Goal: Task Accomplishment & Management: Use online tool/utility

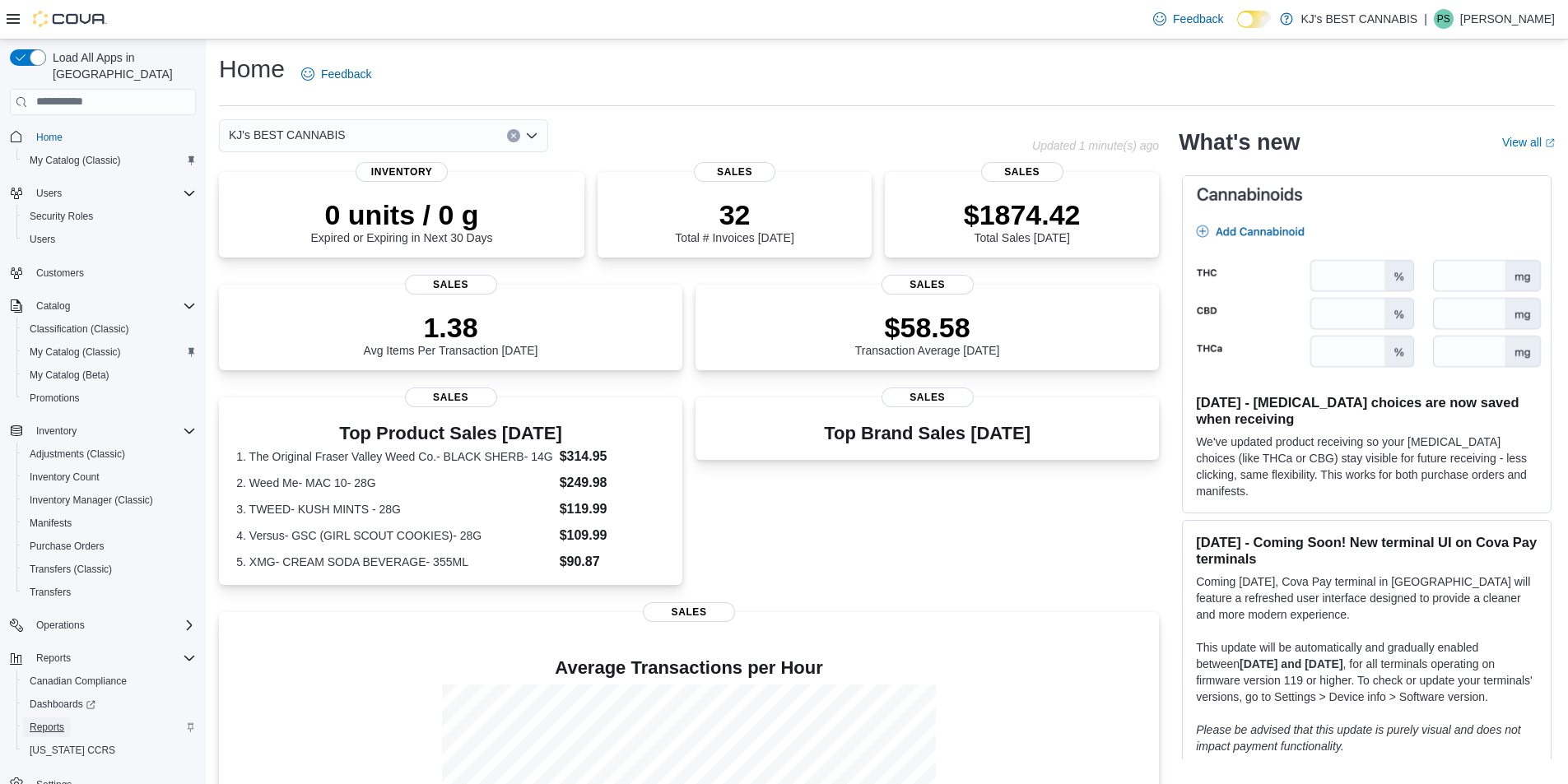
click at [56, 721] on span "Reports" at bounding box center [47, 728] width 35 height 13
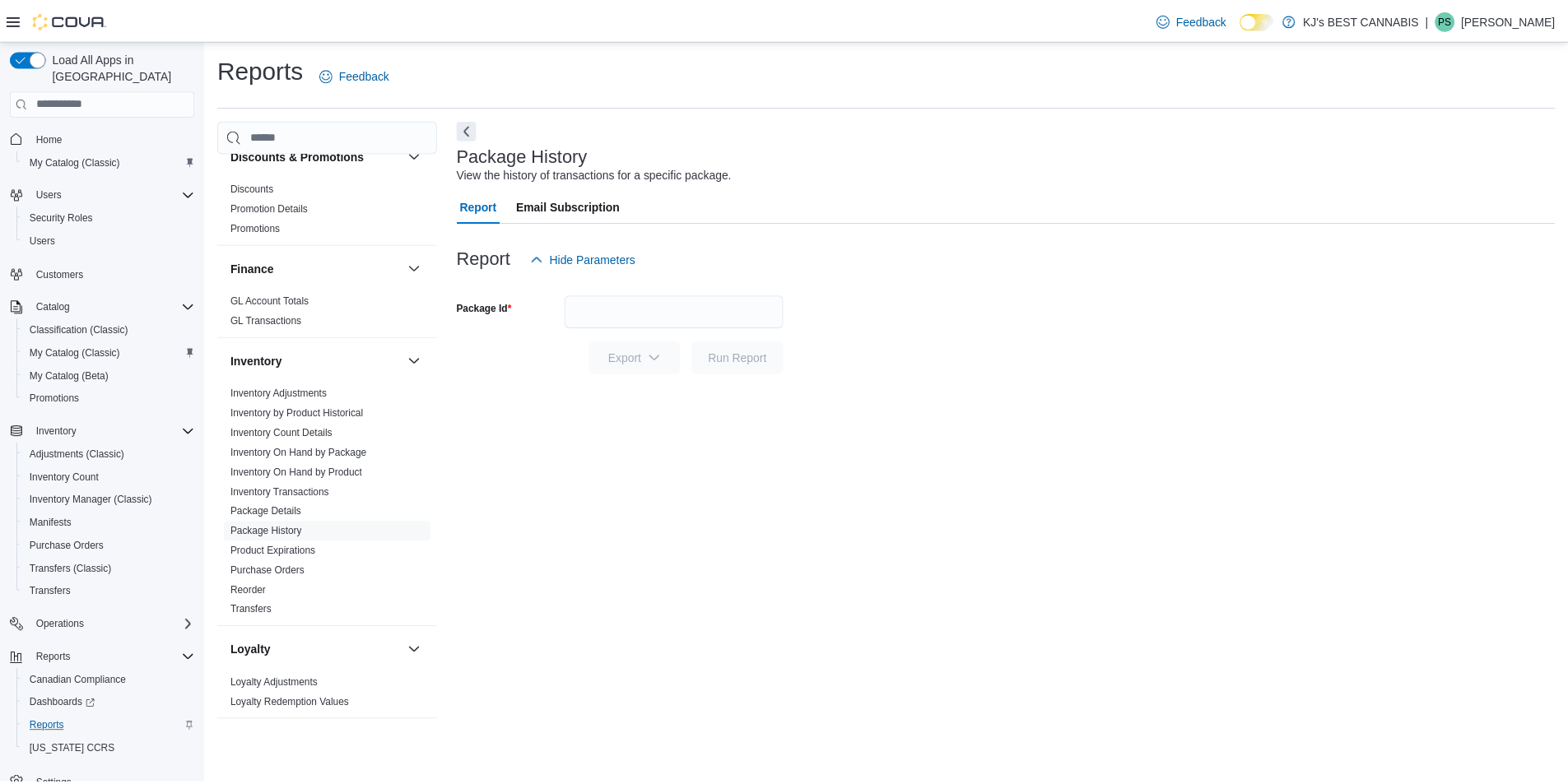
scroll to position [377, 0]
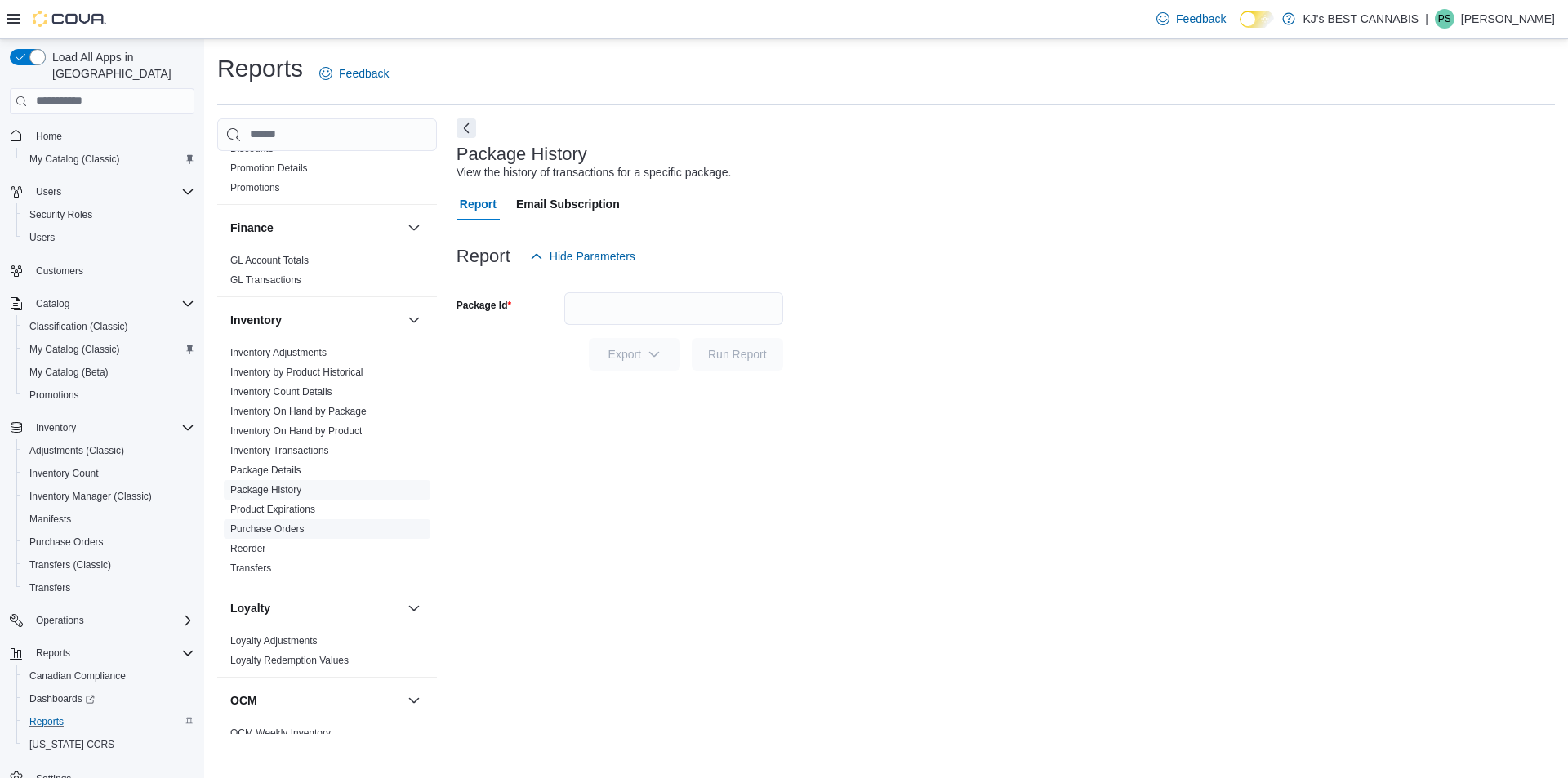
click at [270, 526] on link "Purchase Orders" at bounding box center [267, 529] width 74 height 12
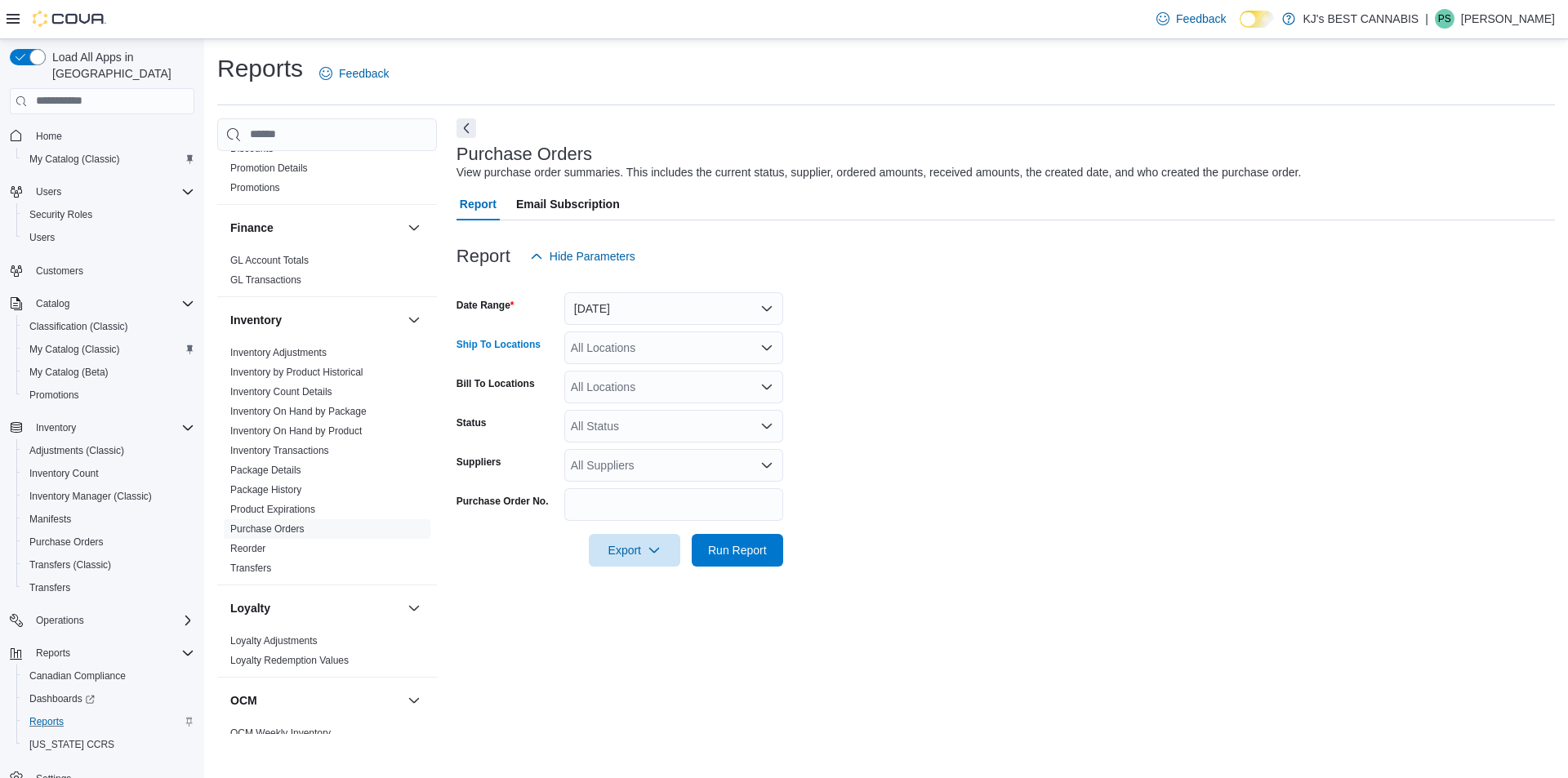
click at [620, 346] on div "All Locations" at bounding box center [674, 348] width 219 height 33
click at [626, 401] on span "KJ's BEST CANNABIS" at bounding box center [657, 400] width 116 height 16
click at [1076, 377] on form "Date Range Yesterday Ship To Locations KJ's BEST CANNABIS Combo box. Selected. …" at bounding box center [1005, 419] width 1098 height 294
click at [587, 379] on div "All Locations" at bounding box center [674, 387] width 219 height 33
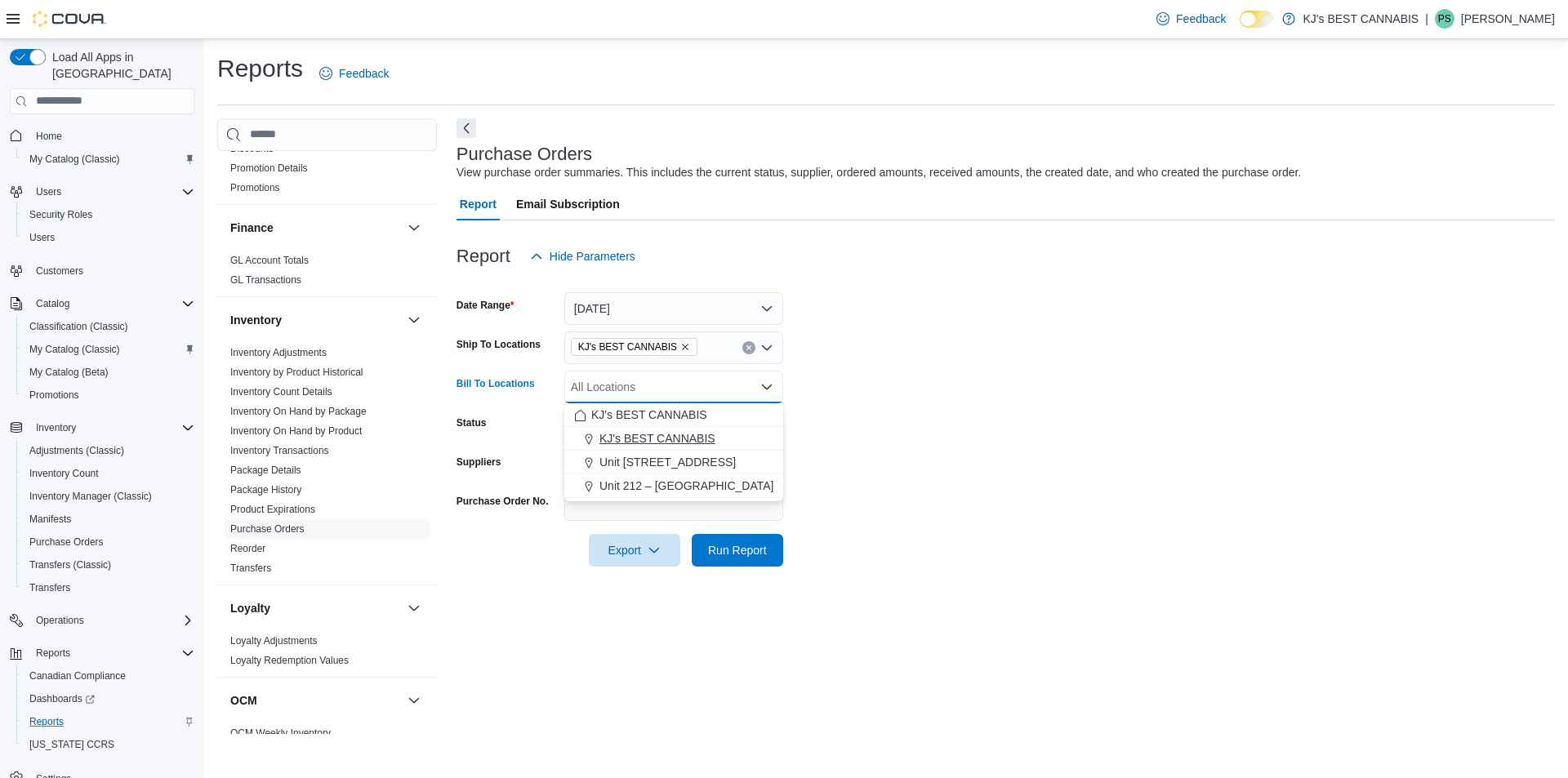
click at [614, 438] on span "KJ's BEST CANNABIS" at bounding box center [657, 438] width 116 height 16
click at [1105, 415] on form "Date Range Yesterday Ship To Locations KJ's BEST CANNABIS Bill To Locations KJ'…" at bounding box center [1005, 419] width 1098 height 294
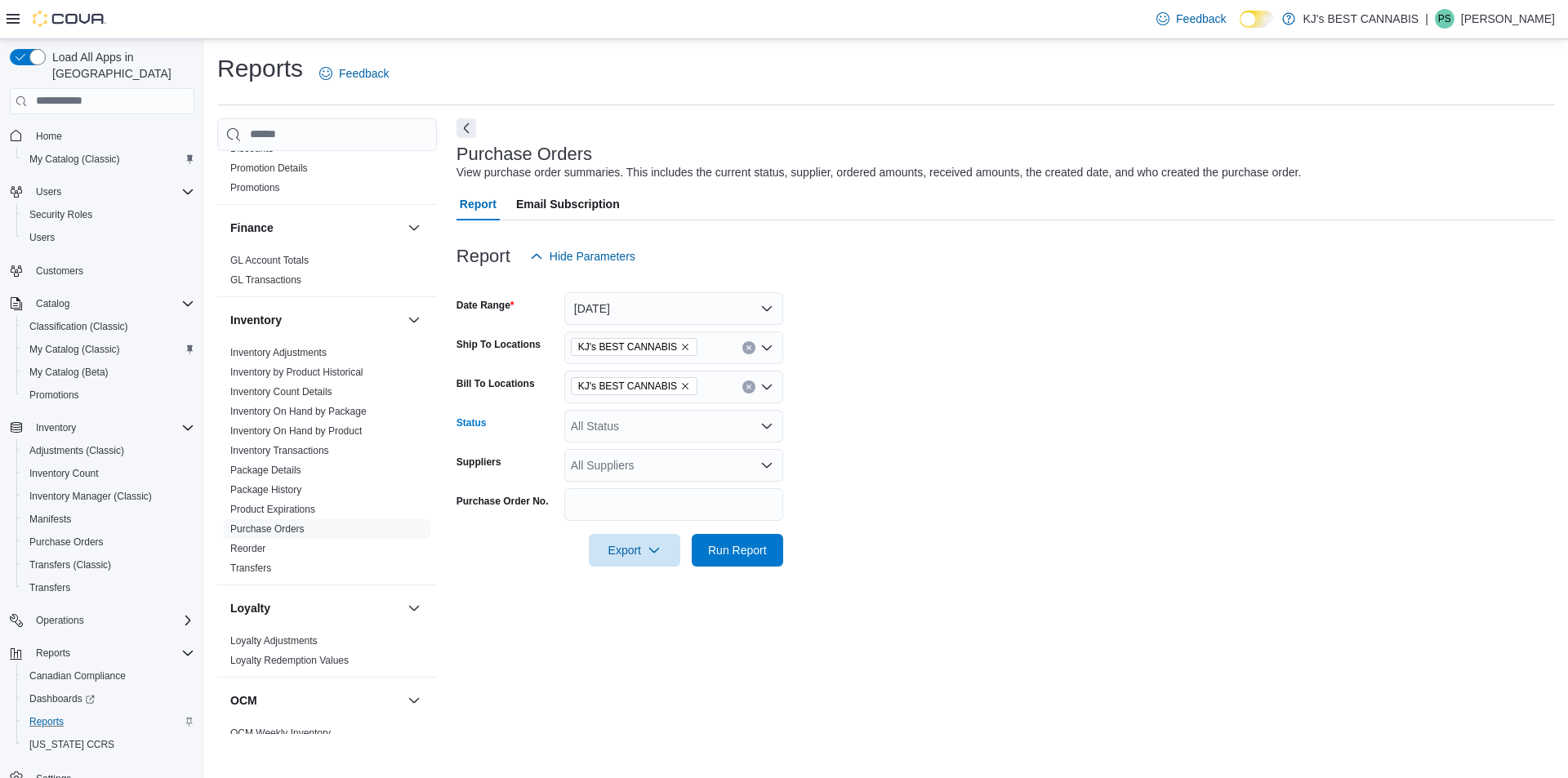
click at [615, 420] on div "All Status" at bounding box center [674, 426] width 219 height 33
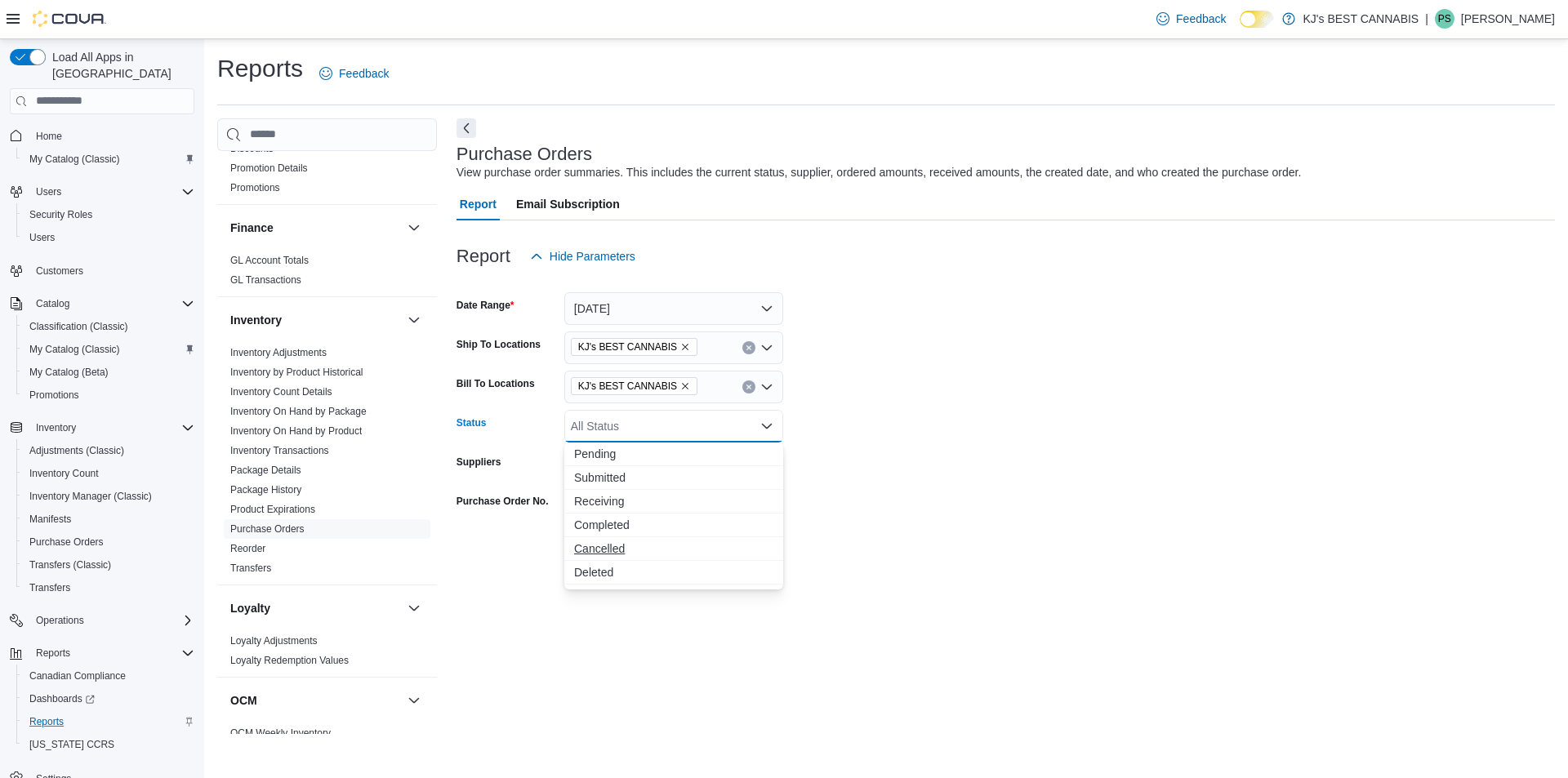
click at [609, 546] on span "Cancelled" at bounding box center [674, 549] width 199 height 16
click at [1082, 363] on form "Date Range Yesterday Ship To Locations KJ's BEST CANNABIS Bill To Locations KJ'…" at bounding box center [1005, 419] width 1098 height 294
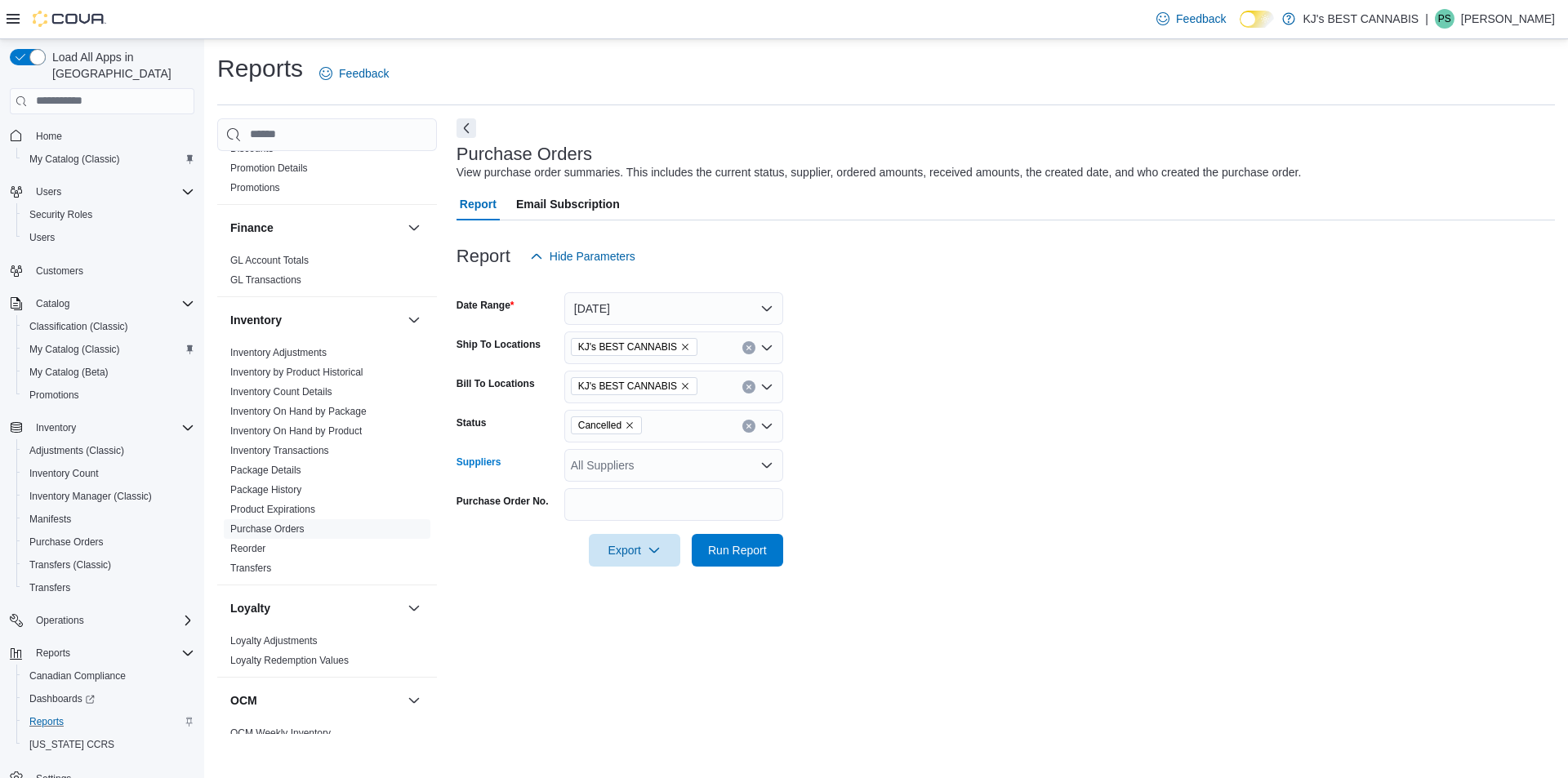
click at [630, 465] on div "All Suppliers" at bounding box center [674, 466] width 219 height 33
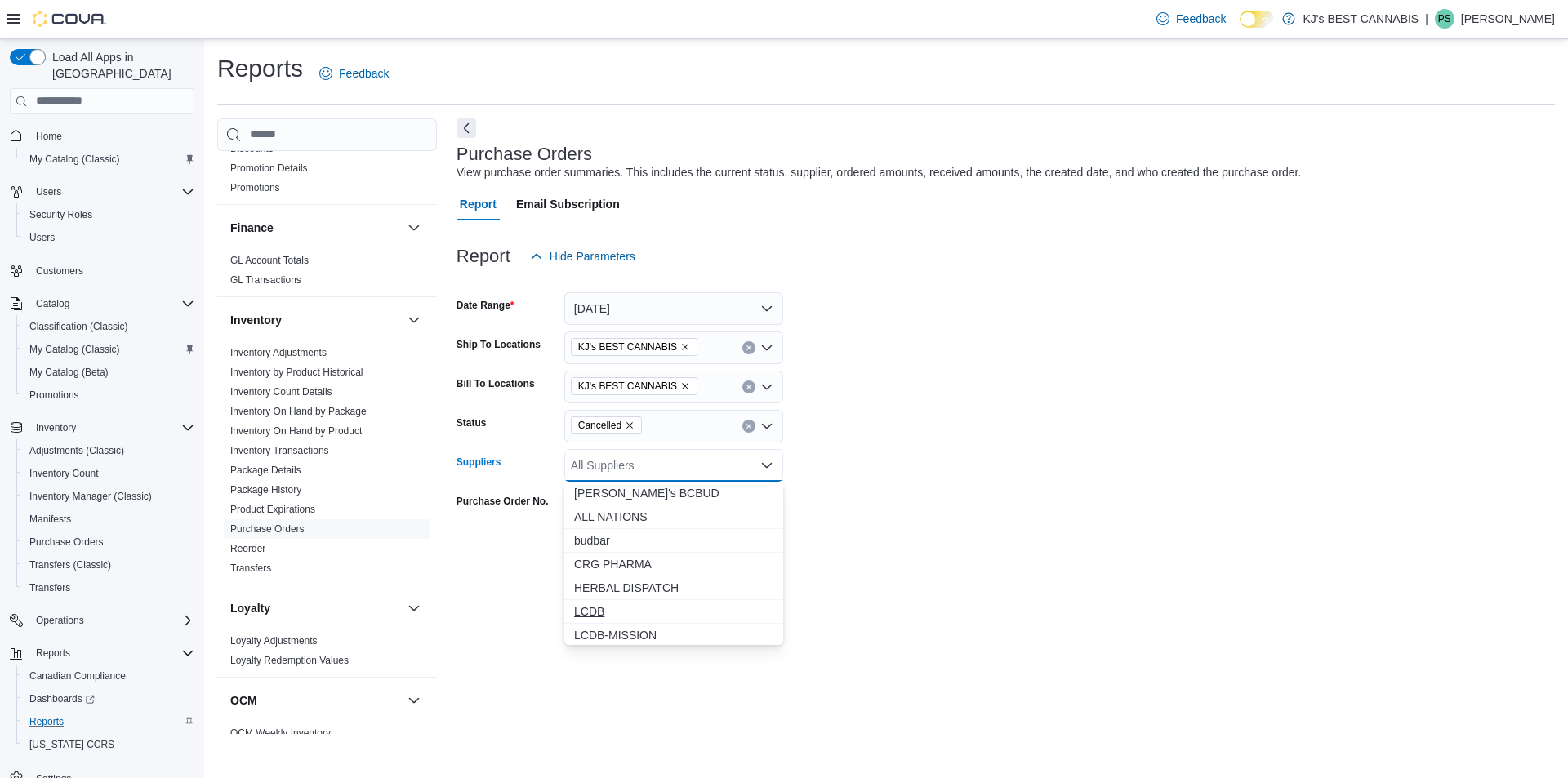
click at [604, 611] on span "LCDB" at bounding box center [674, 612] width 199 height 16
click at [1290, 403] on form "Date Range Yesterday Ship To Locations KJ's BEST CANNABIS Bill To Locations KJ'…" at bounding box center [1005, 419] width 1098 height 294
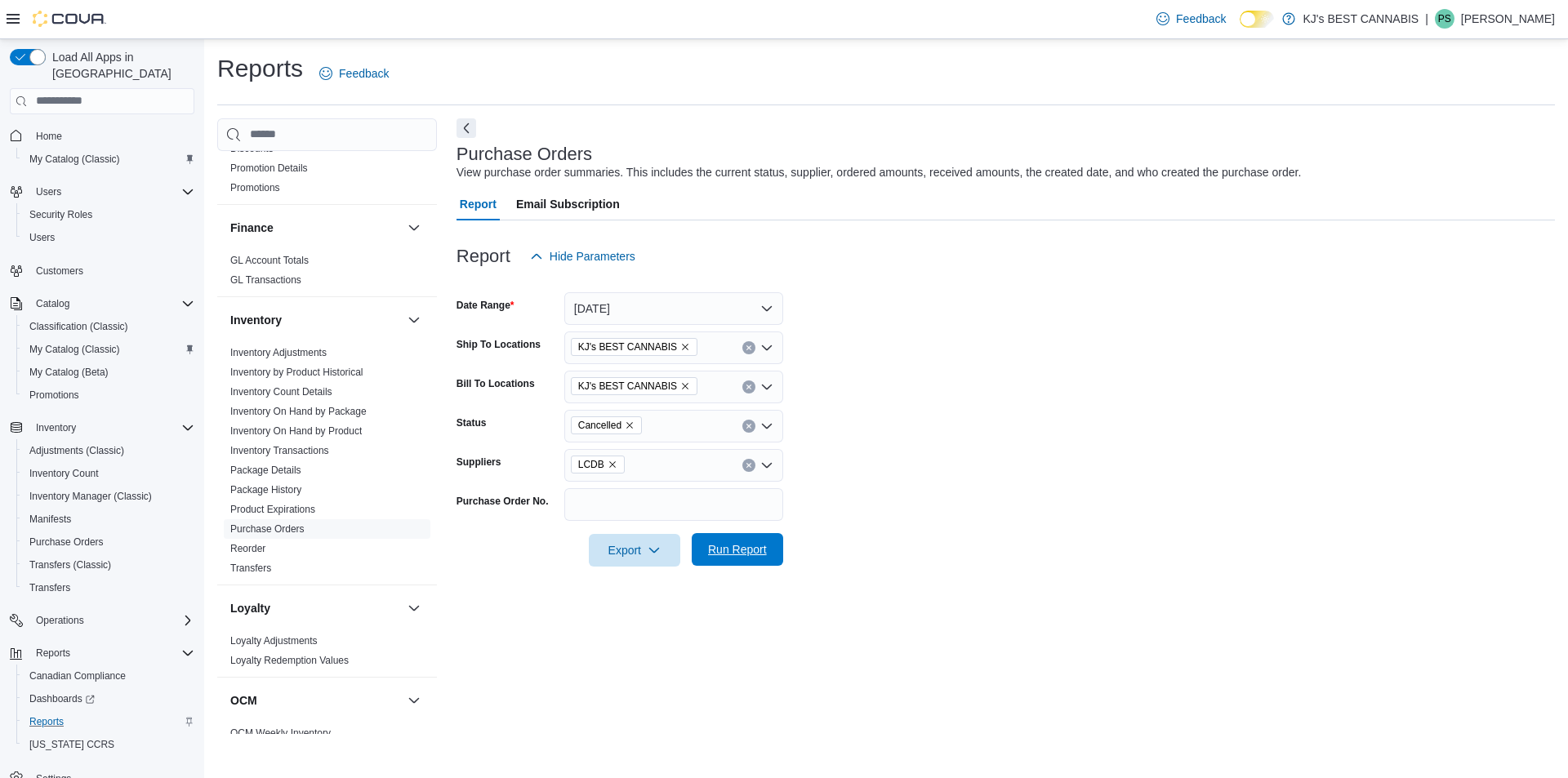
click at [758, 555] on span "Run Report" at bounding box center [737, 550] width 59 height 16
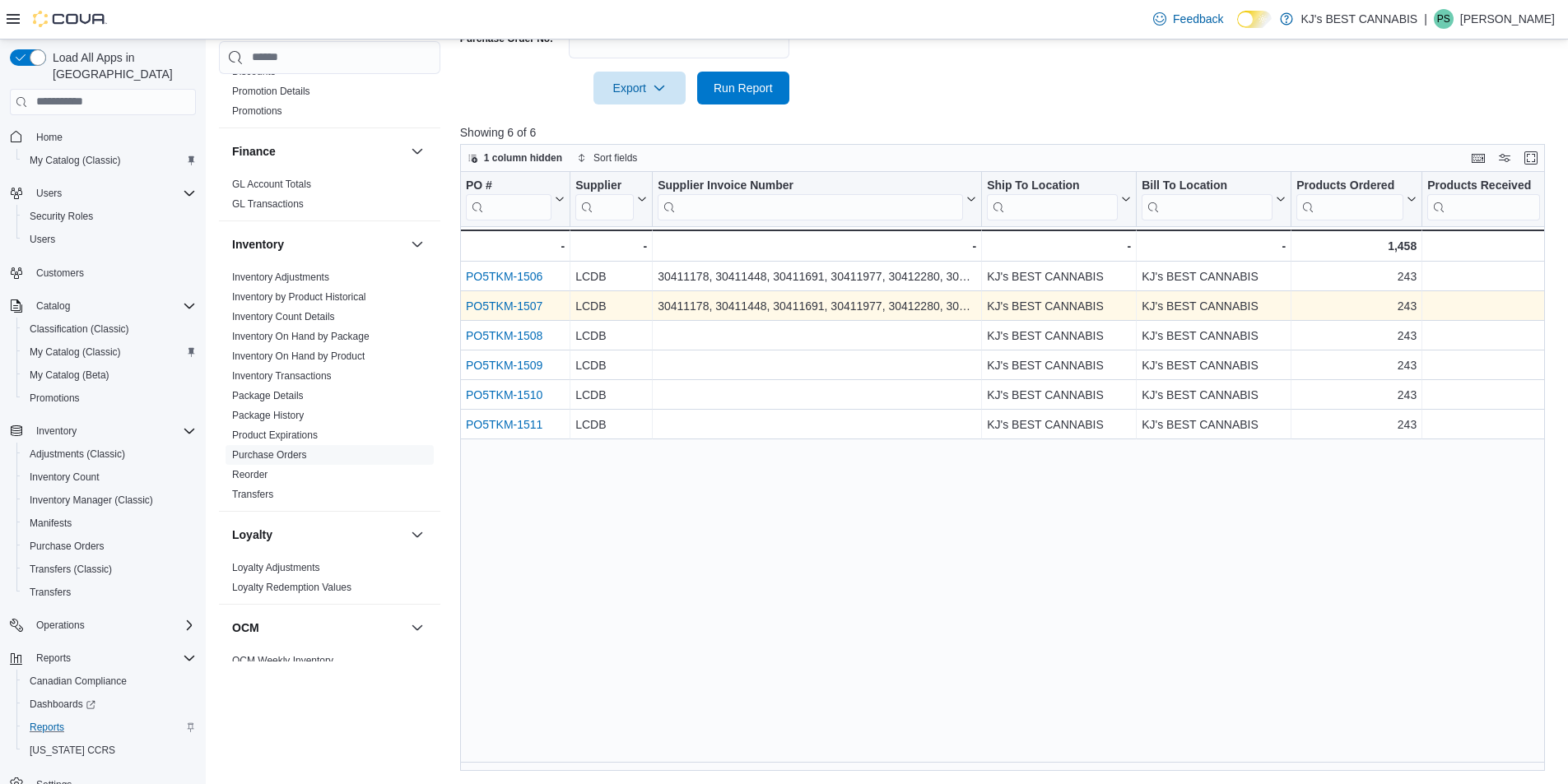
click at [488, 302] on link "PO5TKM-1507" at bounding box center [504, 306] width 76 height 13
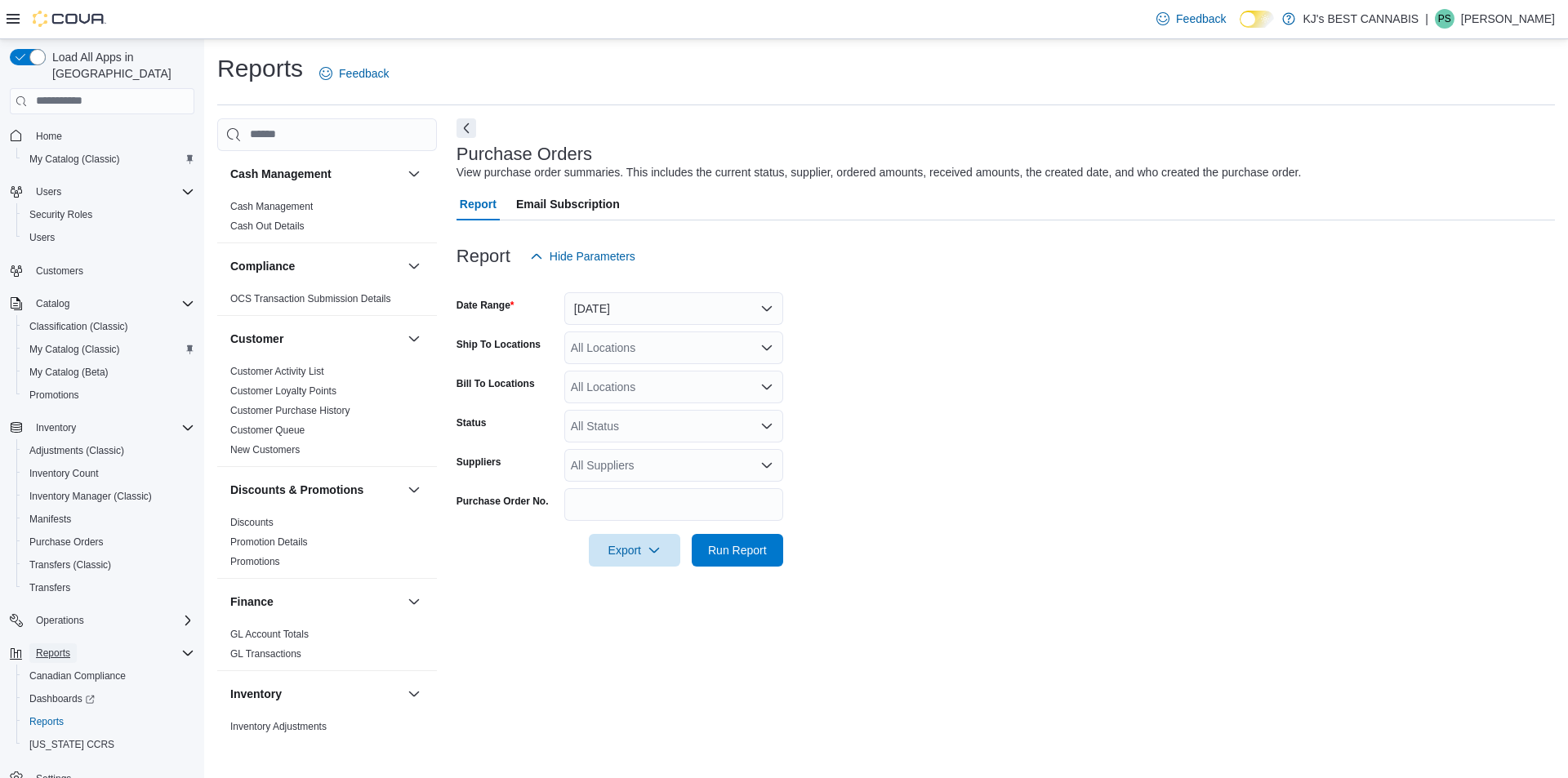
click at [63, 647] on span "Reports" at bounding box center [54, 654] width 35 height 13
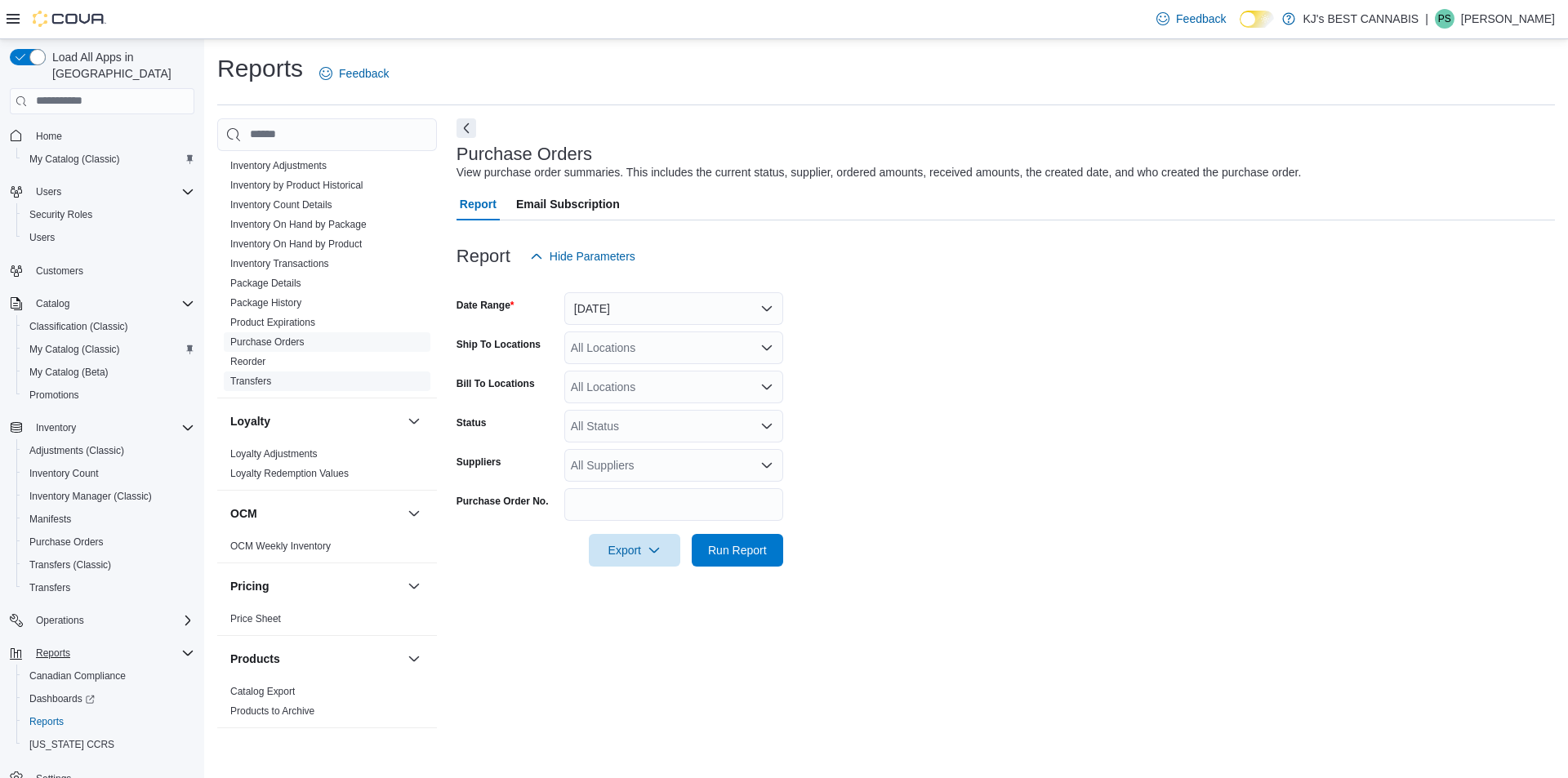
scroll to position [735, 0]
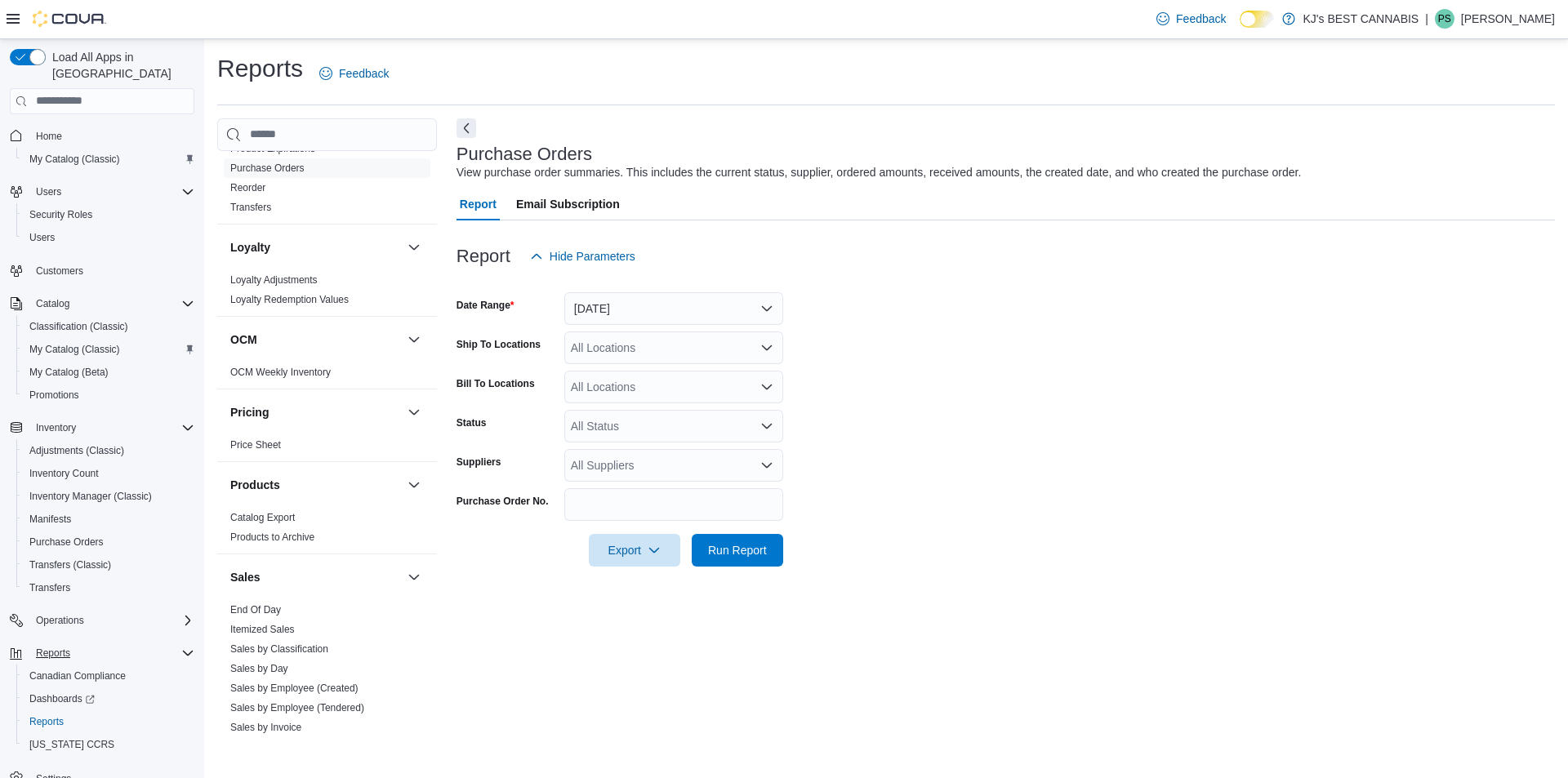
drag, startPoint x: 414, startPoint y: 554, endPoint x: 427, endPoint y: 583, distance: 31.8
click at [425, 581] on div "Cash Management Cash Management Cash Out Details Compliance OCS Transaction Sub…" at bounding box center [327, 443] width 220 height 584
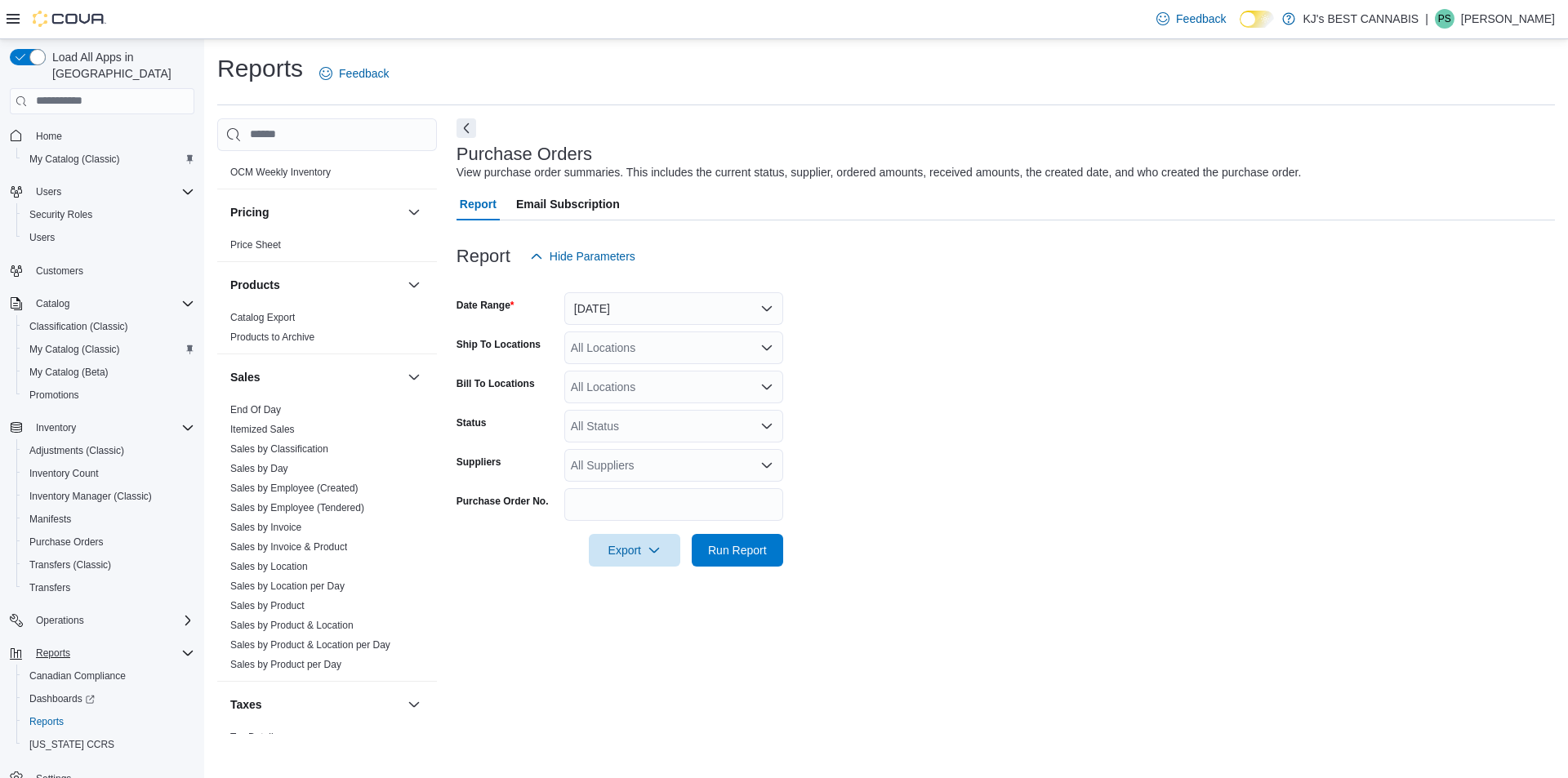
scroll to position [950, 0]
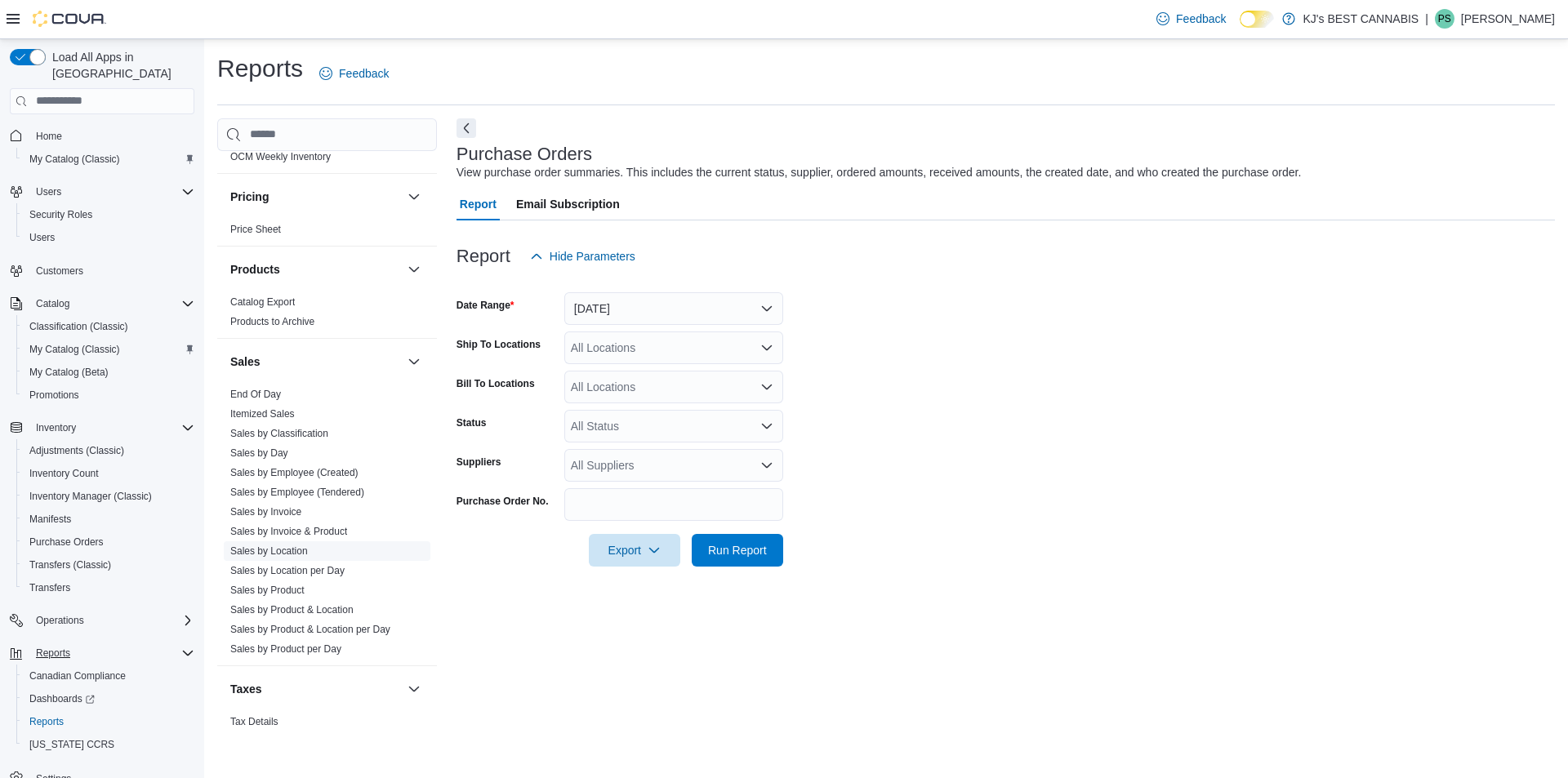
click at [279, 548] on link "Sales by Location" at bounding box center [269, 551] width 77 height 12
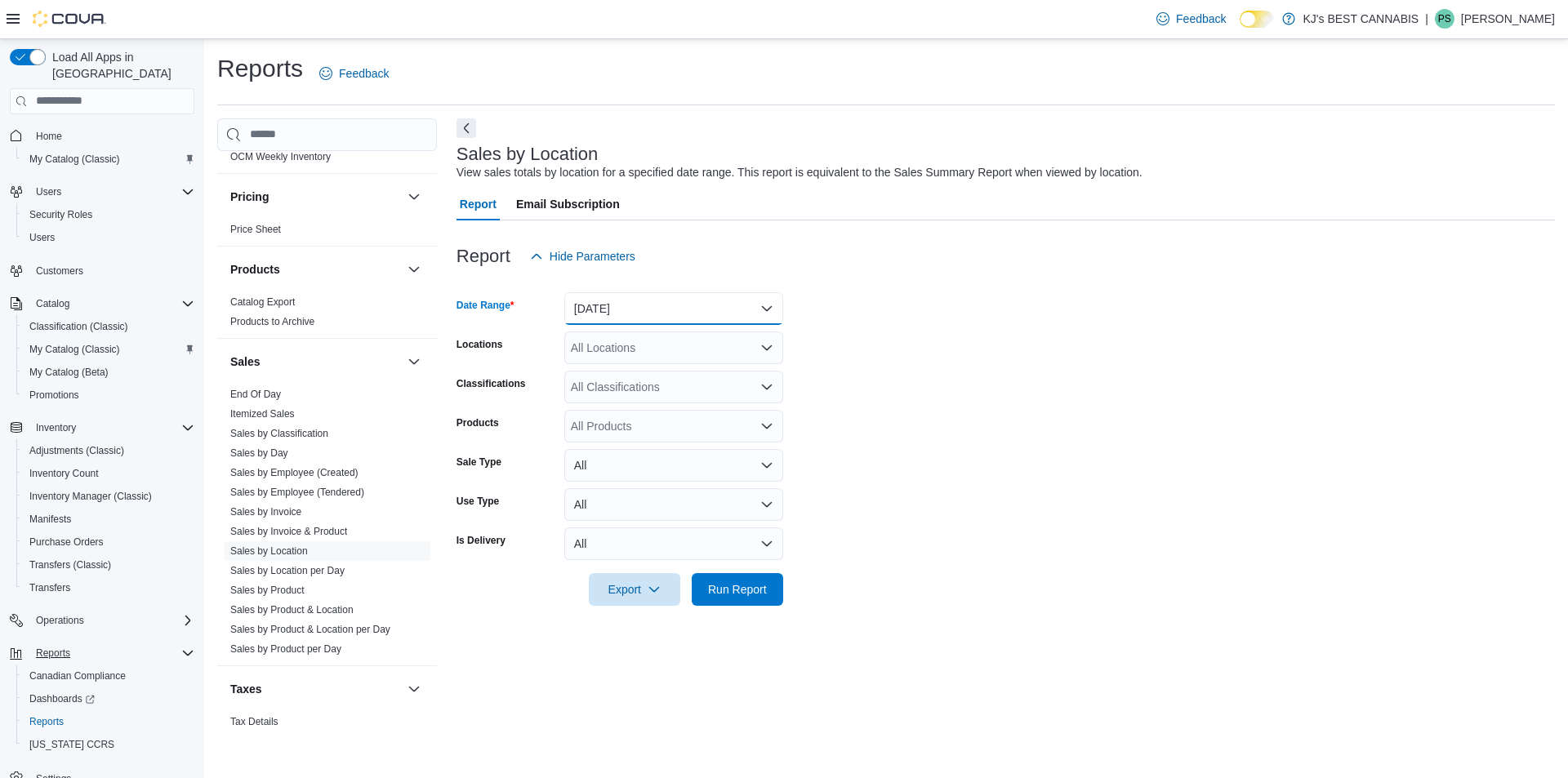
click at [615, 317] on button "[DATE]" at bounding box center [674, 309] width 219 height 33
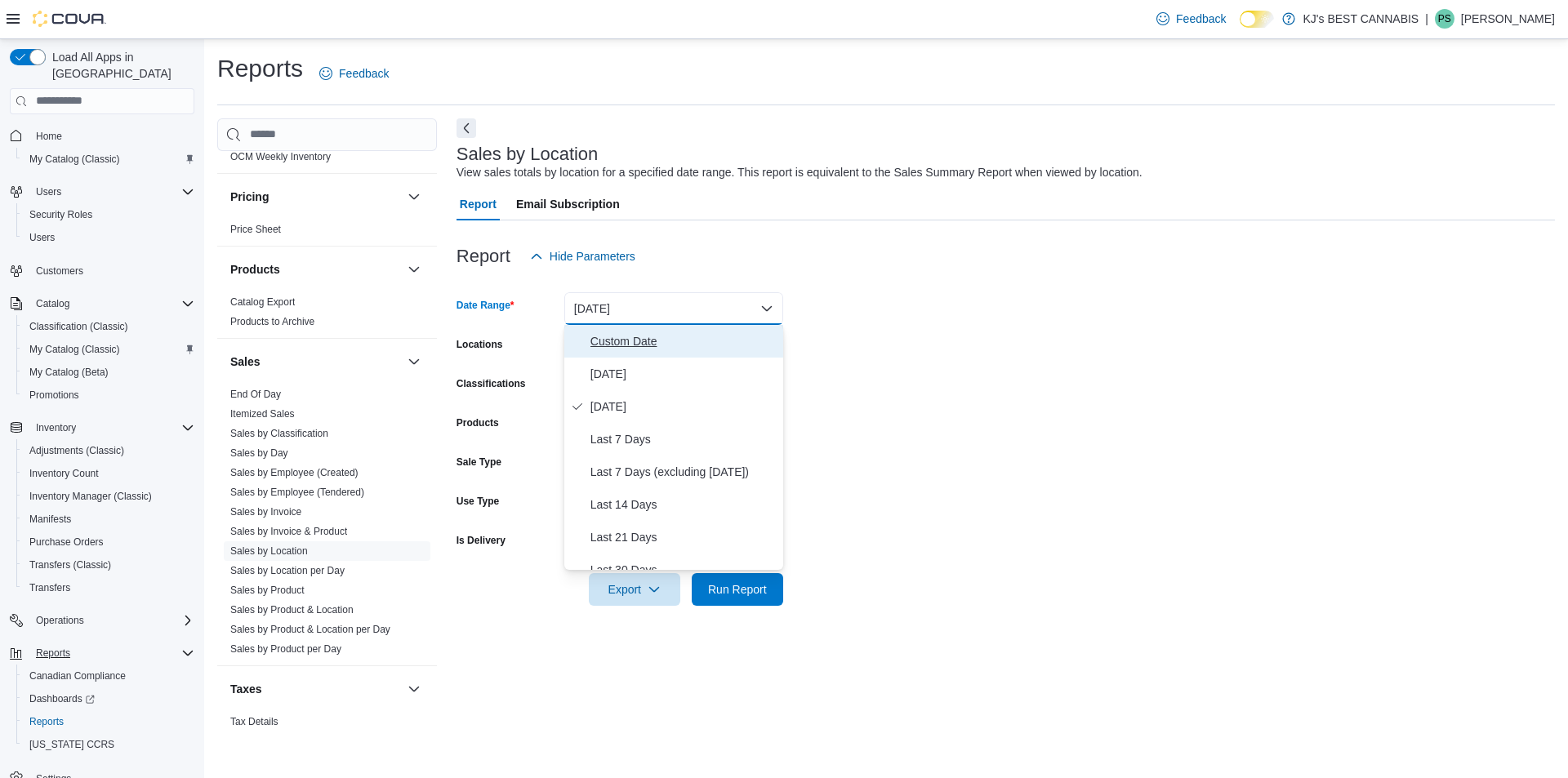
click at [610, 340] on span "Custom Date" at bounding box center [683, 341] width 186 height 20
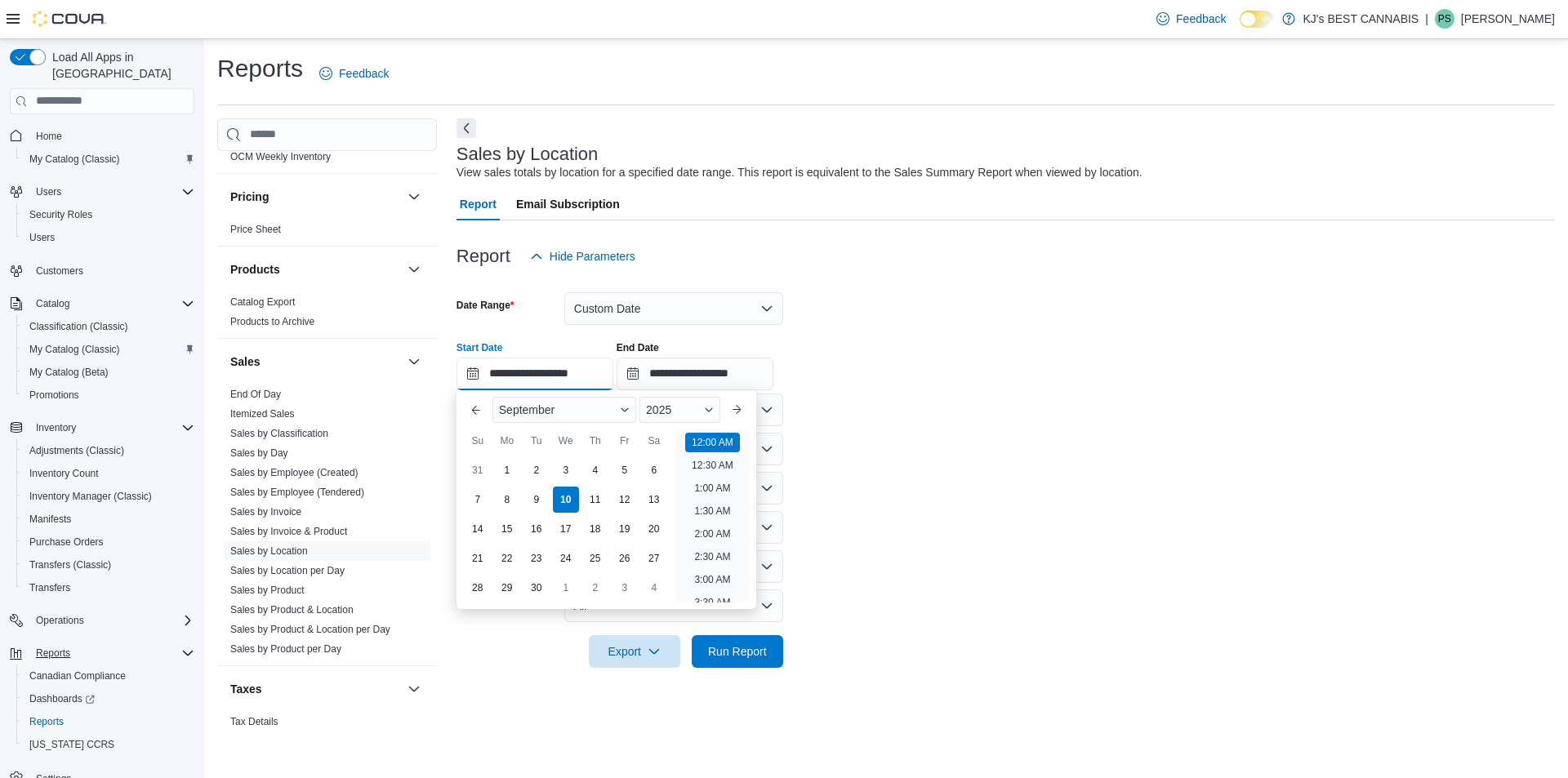
click at [512, 370] on input "**********" at bounding box center [535, 374] width 157 height 33
click at [479, 414] on button "Previous Month" at bounding box center [476, 410] width 26 height 26
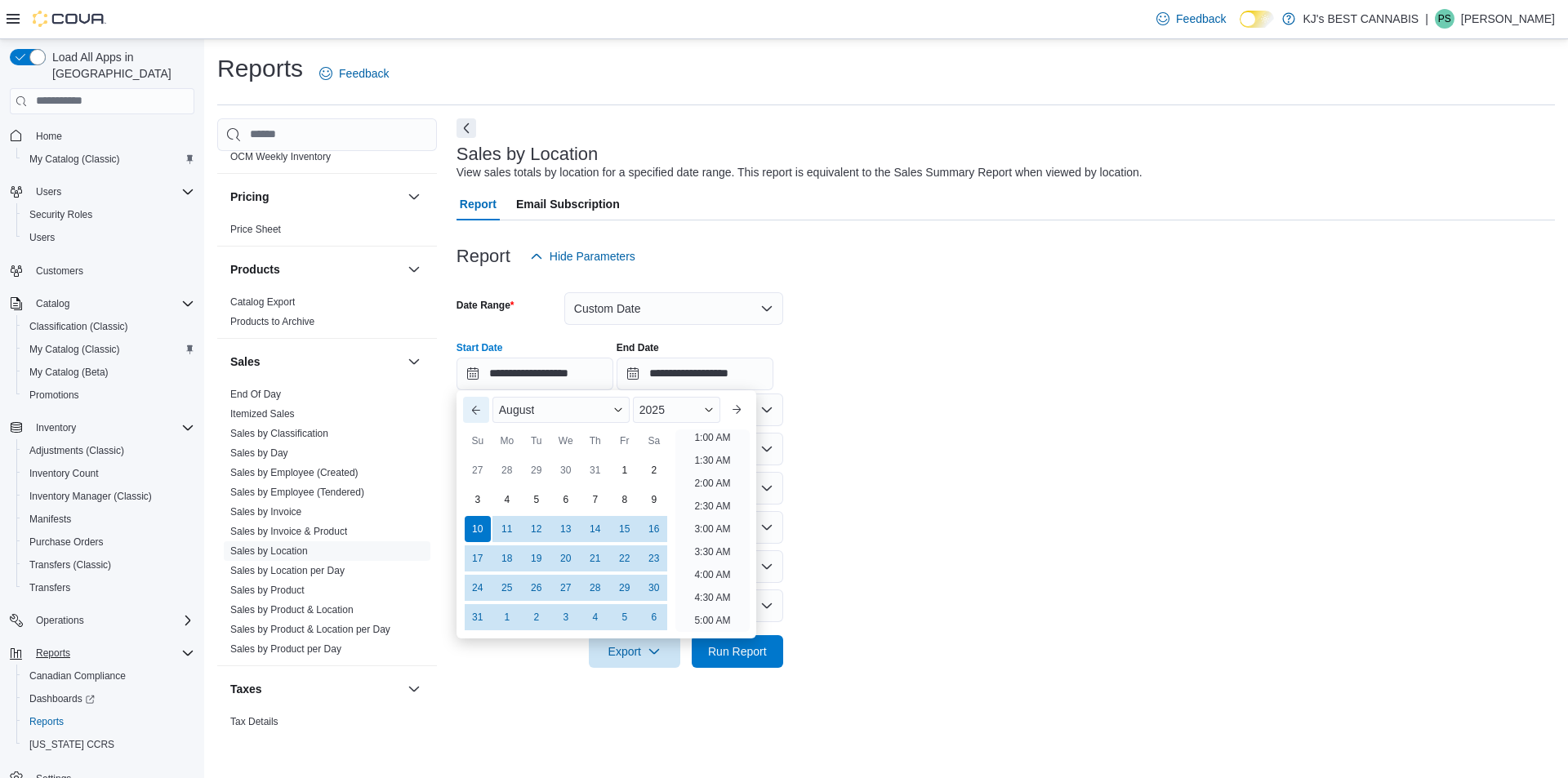
scroll to position [3, 0]
click at [619, 460] on div "1" at bounding box center [624, 470] width 29 height 29
type input "**********"
click at [1039, 438] on form "**********" at bounding box center [1005, 471] width 1098 height 396
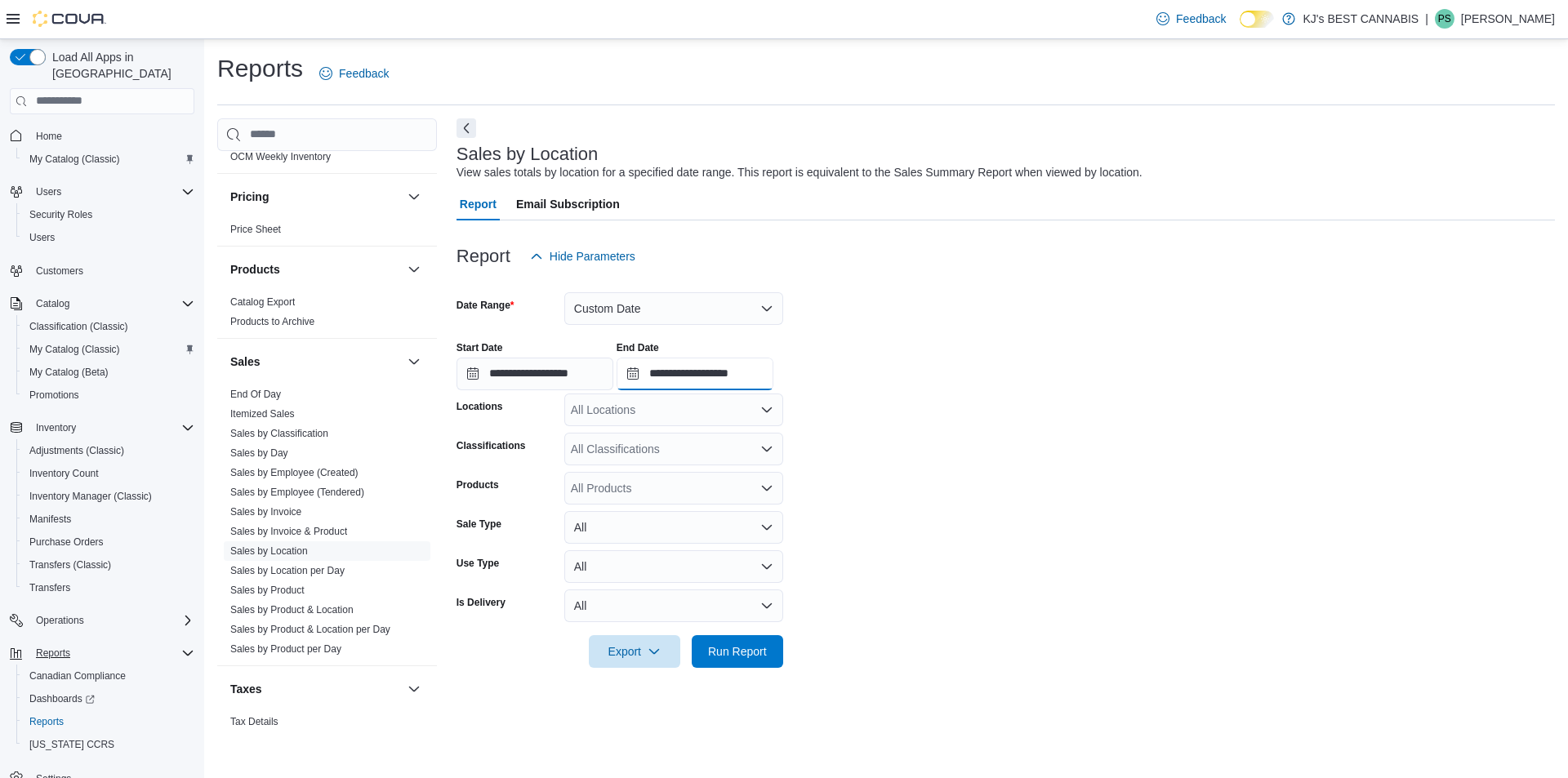
click at [702, 373] on input "**********" at bounding box center [695, 374] width 157 height 33
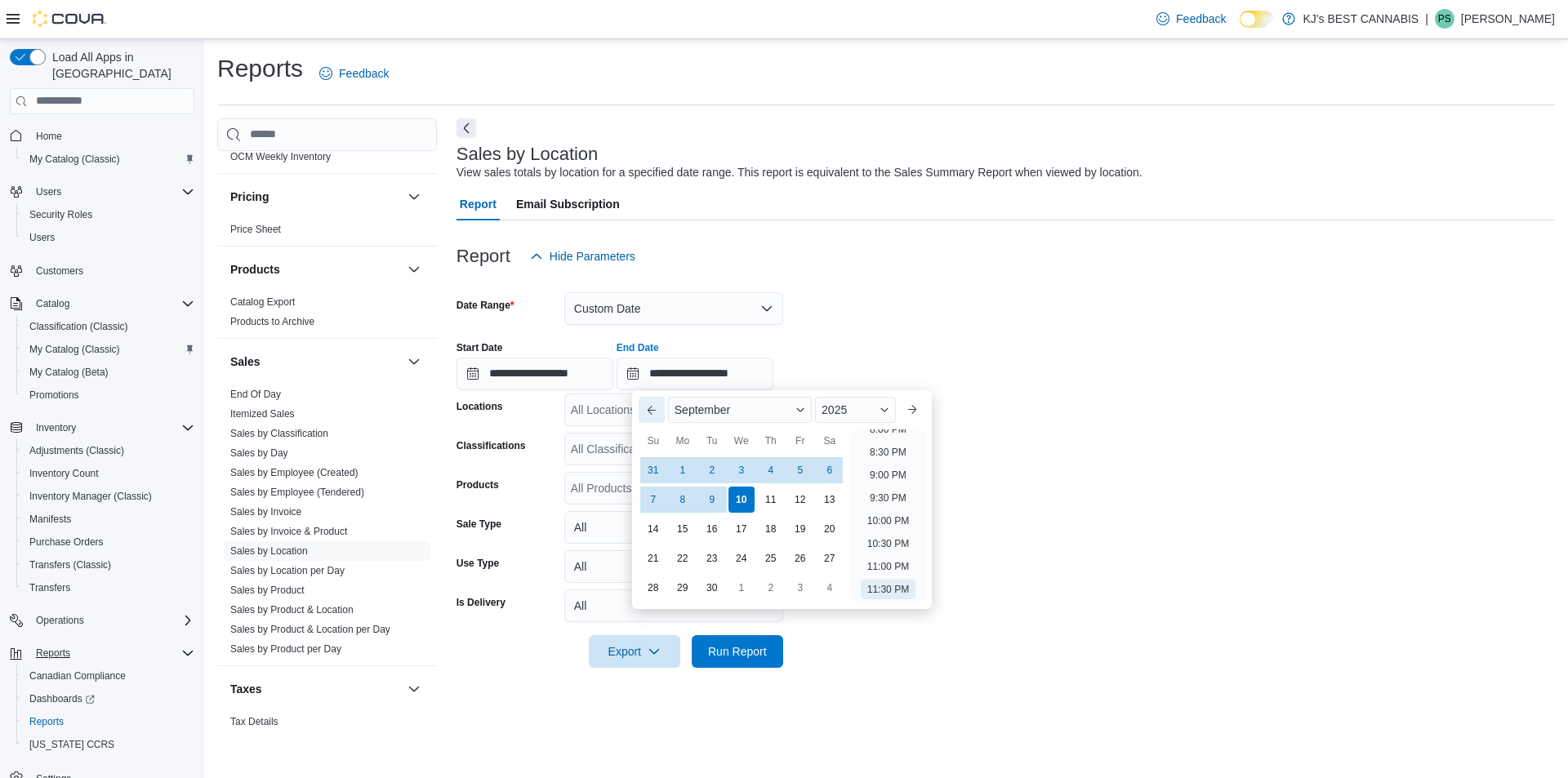
click at [645, 405] on button "Previous Month" at bounding box center [652, 410] width 26 height 26
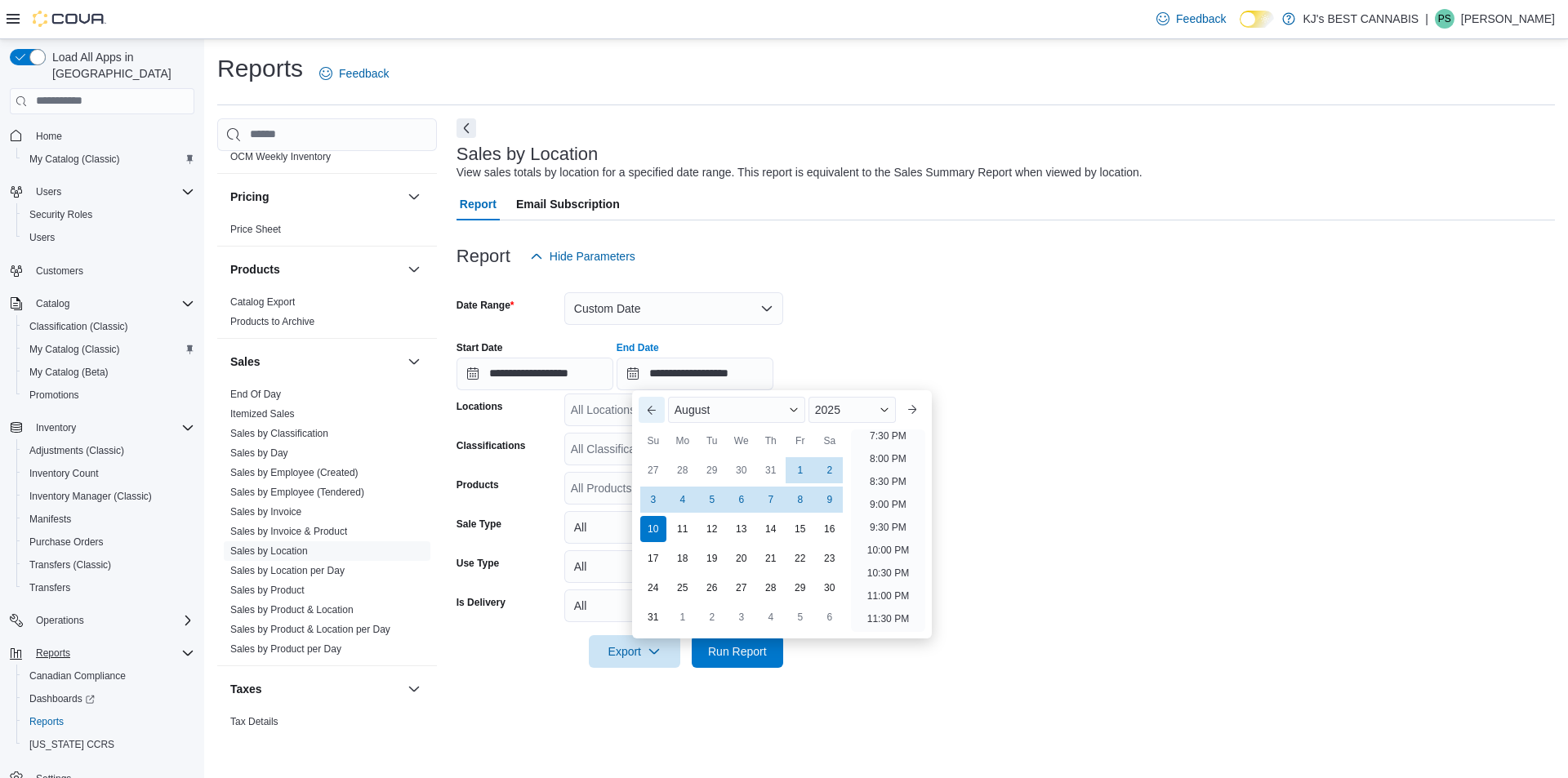
scroll to position [898, 0]
click at [827, 584] on div "30" at bounding box center [829, 588] width 29 height 29
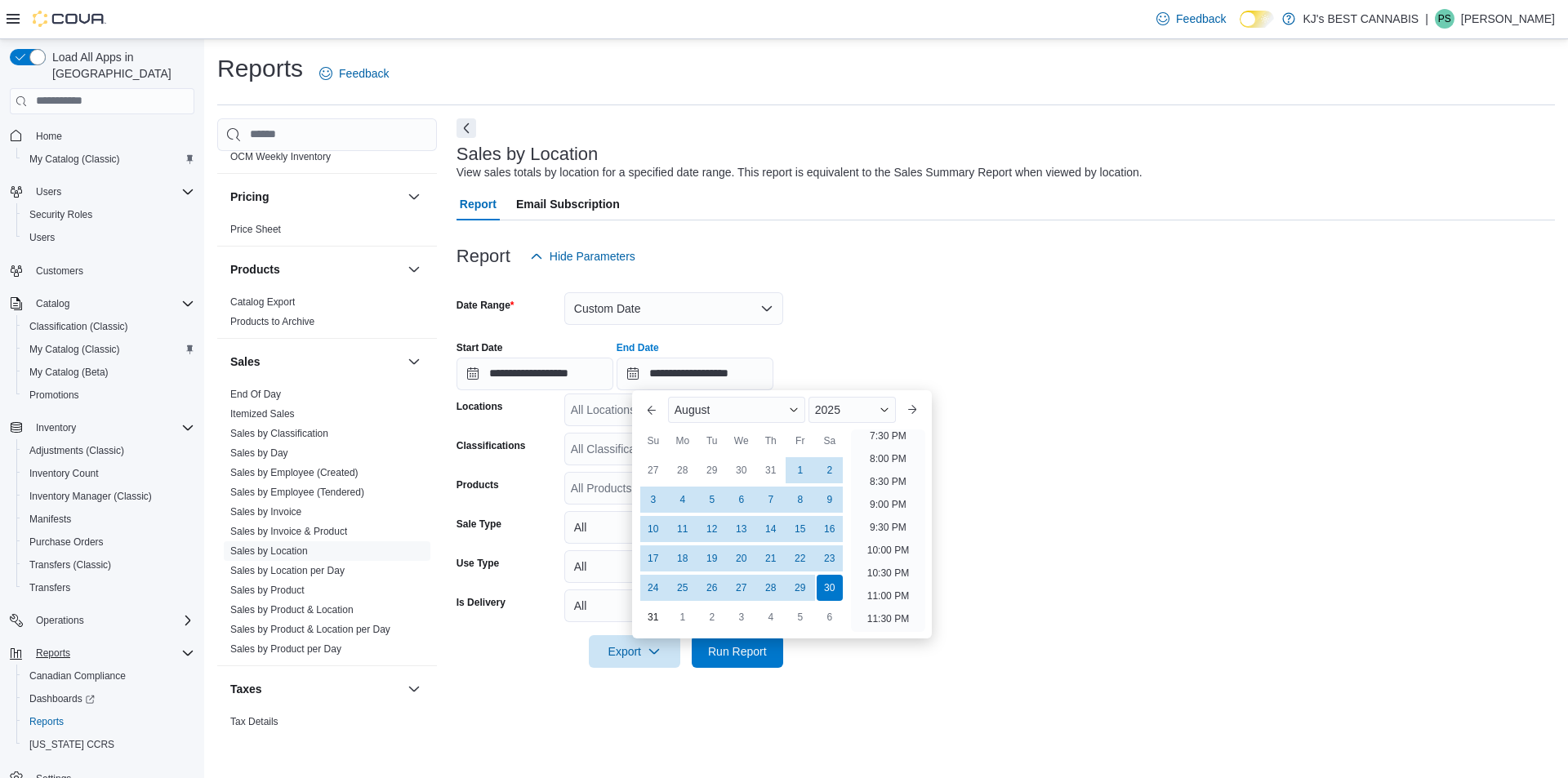
click at [1169, 387] on div "**********" at bounding box center [1005, 359] width 1098 height 62
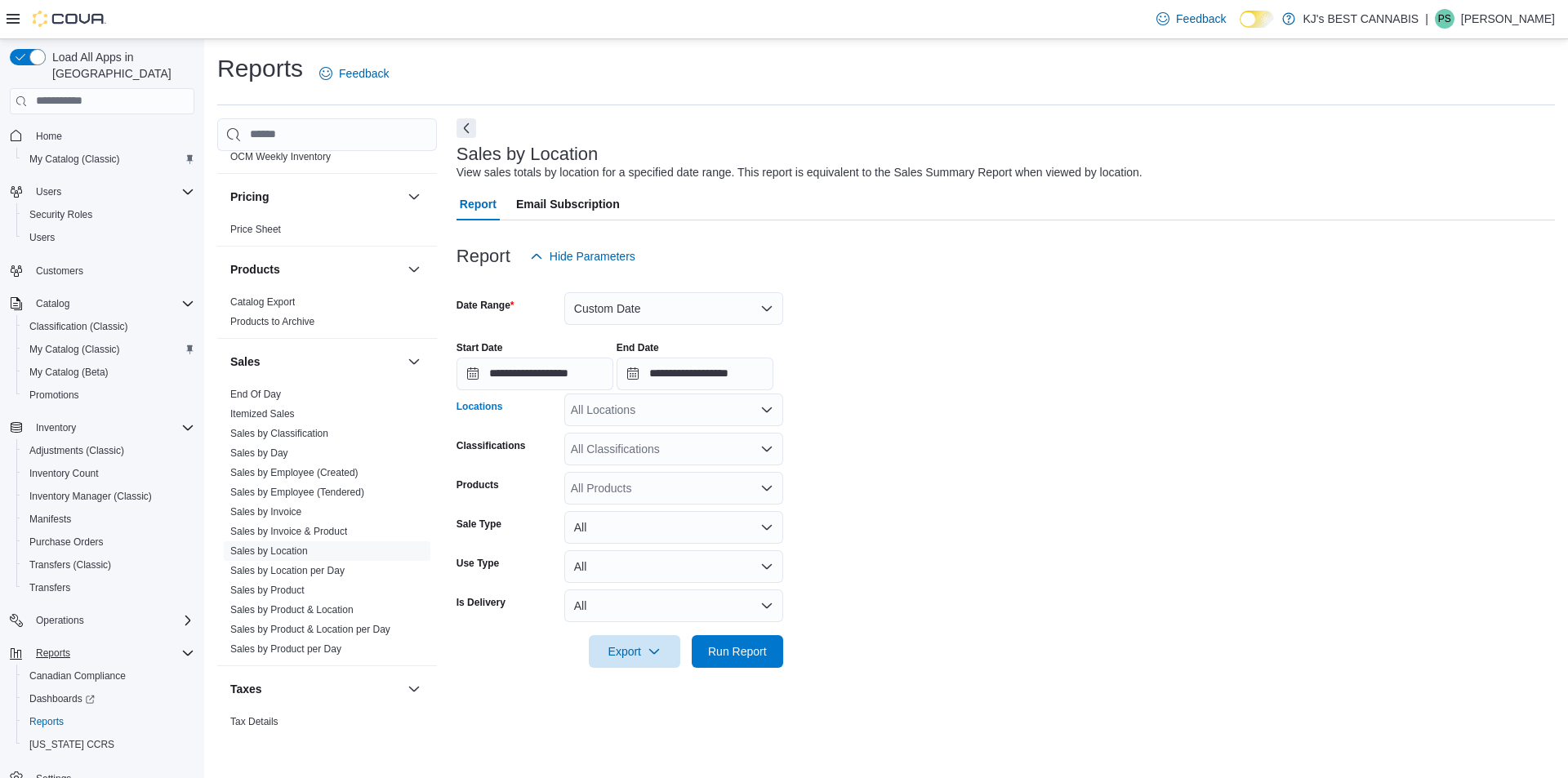
click at [625, 407] on div "All Locations" at bounding box center [674, 410] width 219 height 33
click at [638, 434] on span "KJ's BEST CANNABIS" at bounding box center [648, 438] width 116 height 16
click at [1135, 360] on div "**********" at bounding box center [1005, 359] width 1098 height 62
click at [699, 377] on input "**********" at bounding box center [695, 374] width 157 height 33
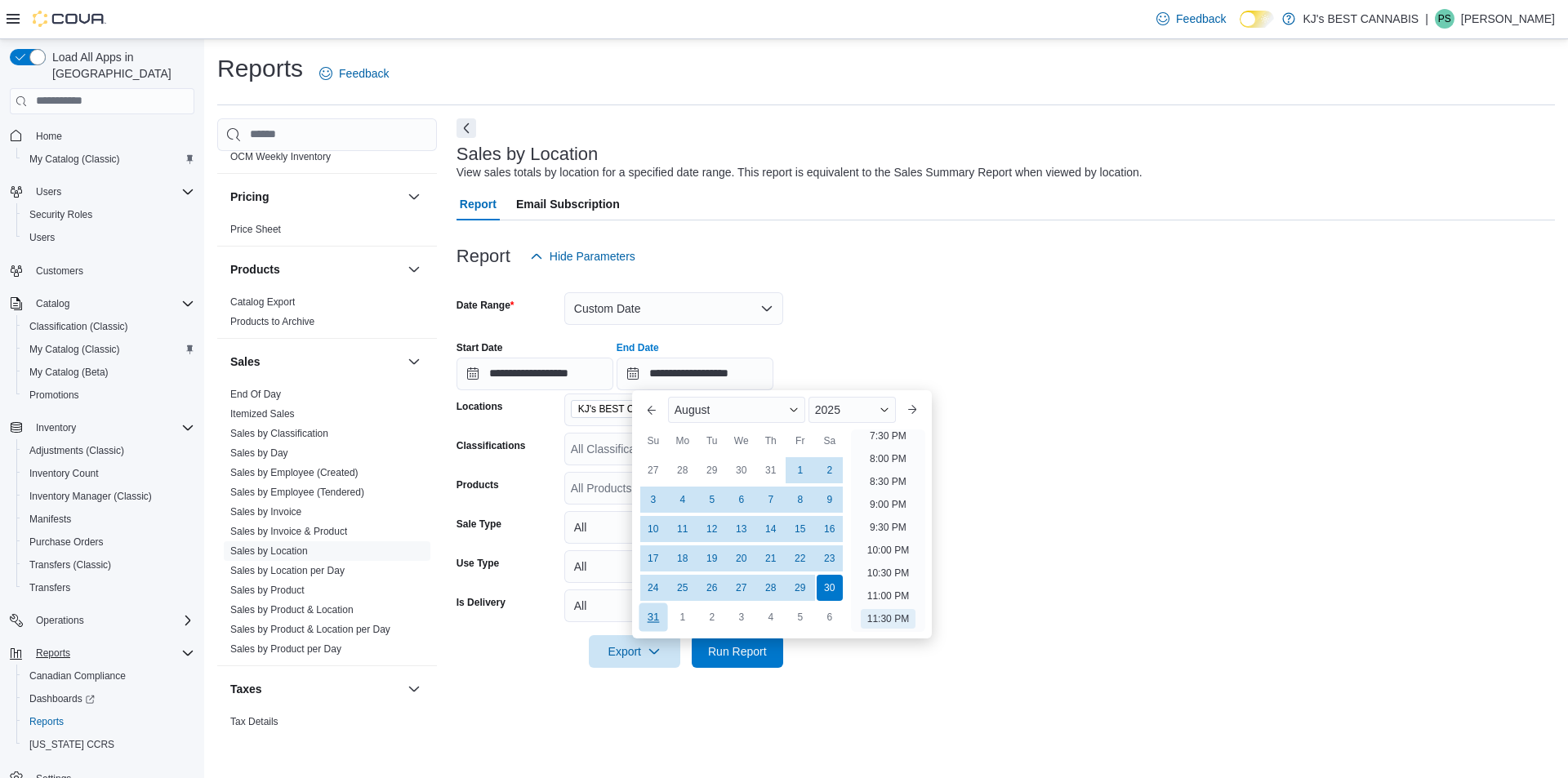
click at [658, 614] on div "31" at bounding box center [653, 616] width 29 height 29
type input "**********"
click at [1252, 274] on div at bounding box center [1005, 283] width 1098 height 20
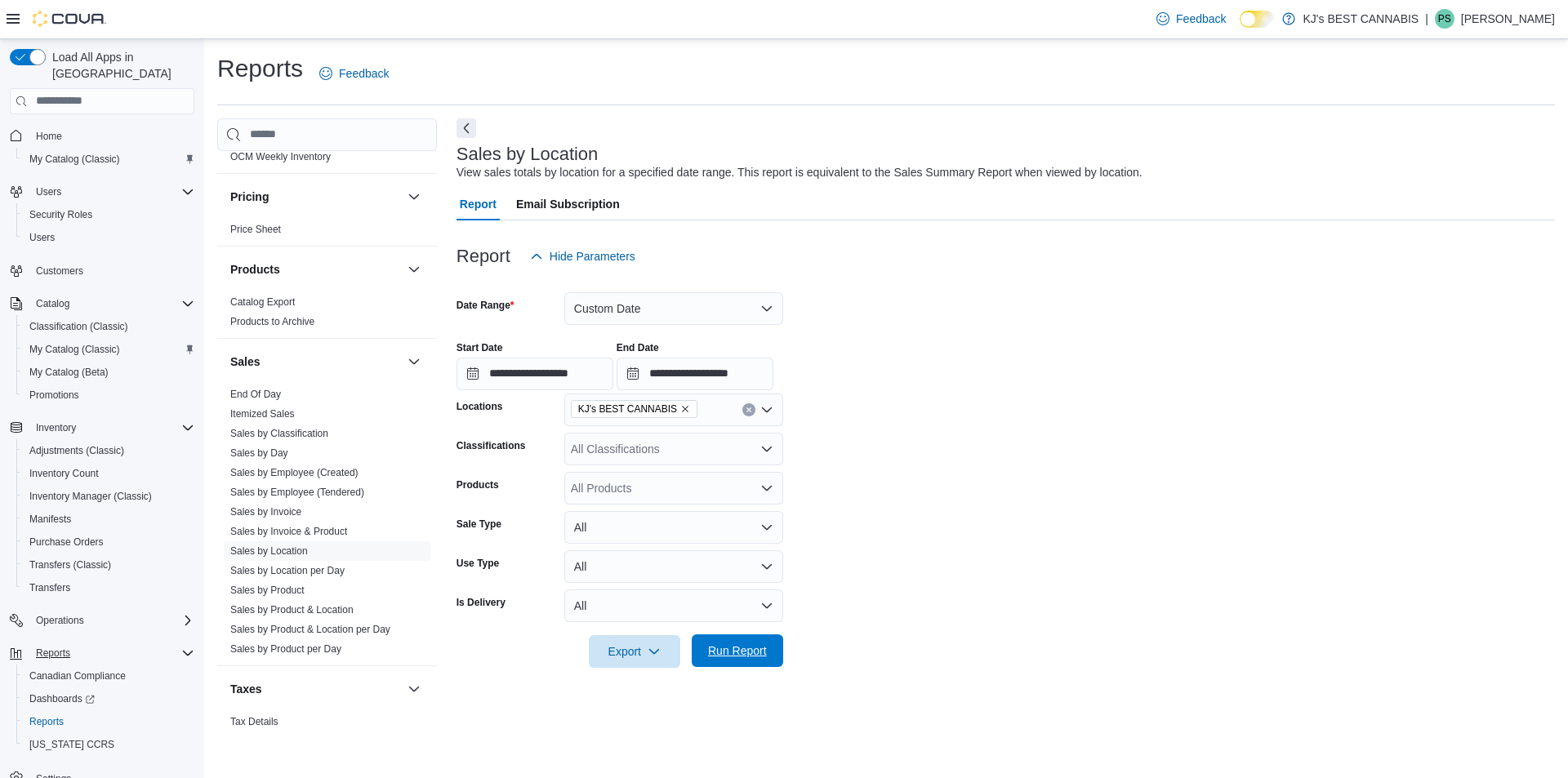
click at [715, 640] on span "Run Report" at bounding box center [737, 651] width 72 height 33
click at [646, 652] on span "Export" at bounding box center [627, 651] width 72 height 33
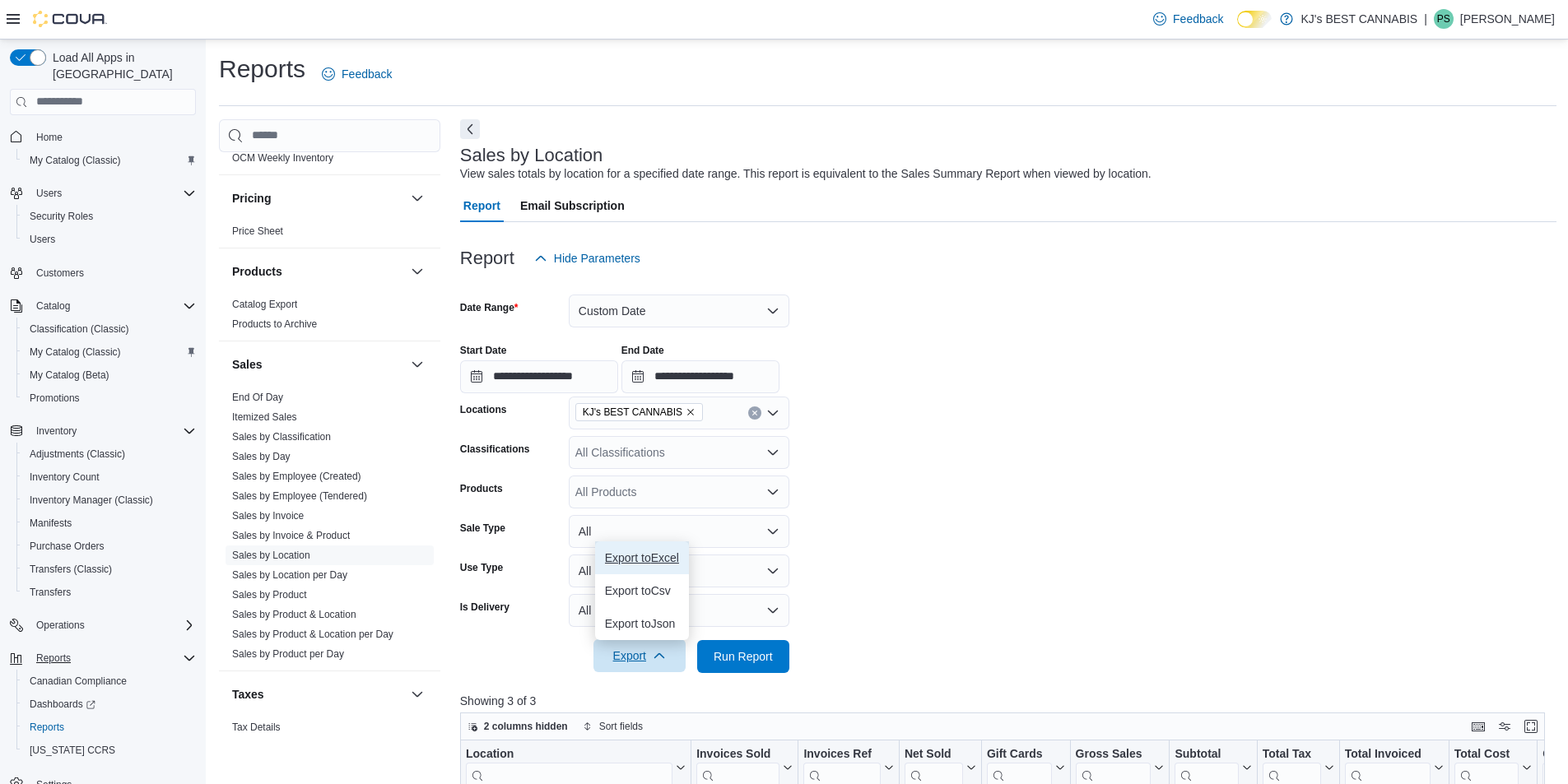
click at [664, 564] on span "Export to Excel" at bounding box center [641, 558] width 74 height 13
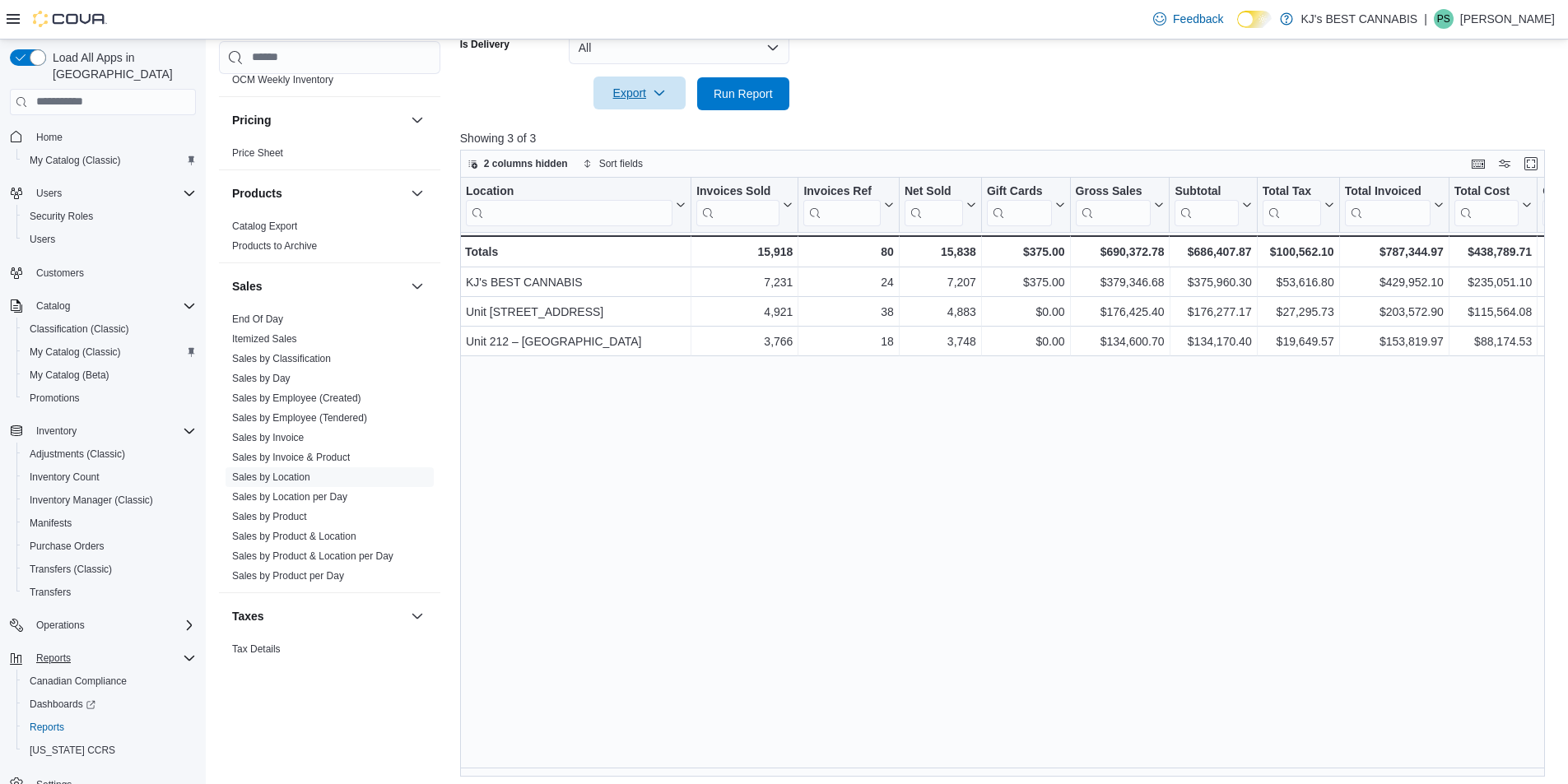
scroll to position [569, 0]
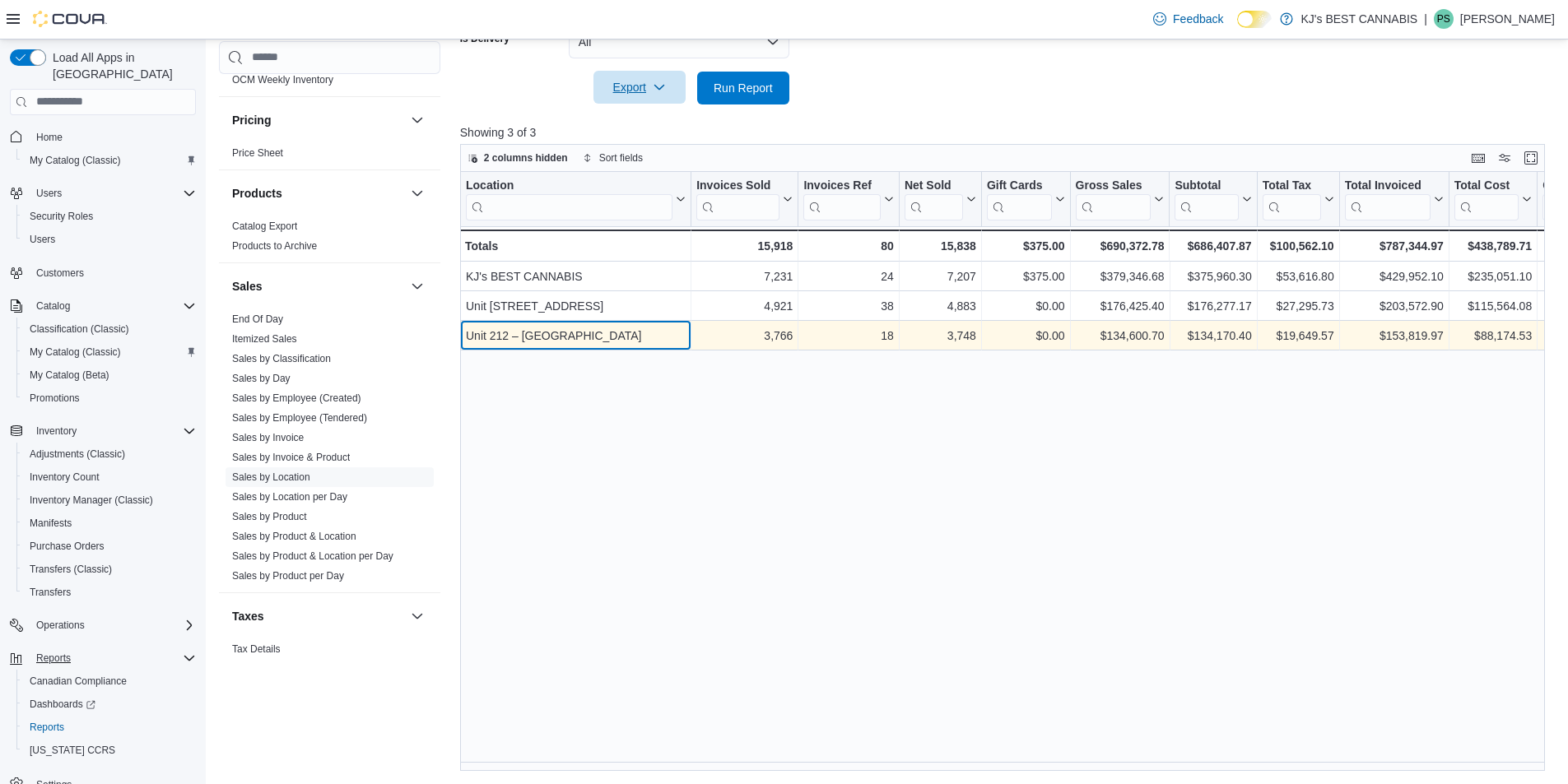
drag, startPoint x: 657, startPoint y: 334, endPoint x: 467, endPoint y: 340, distance: 190.1
click at [467, 340] on div "Unit 212 – [GEOGRAPHIC_DATA]" at bounding box center [576, 336] width 220 height 20
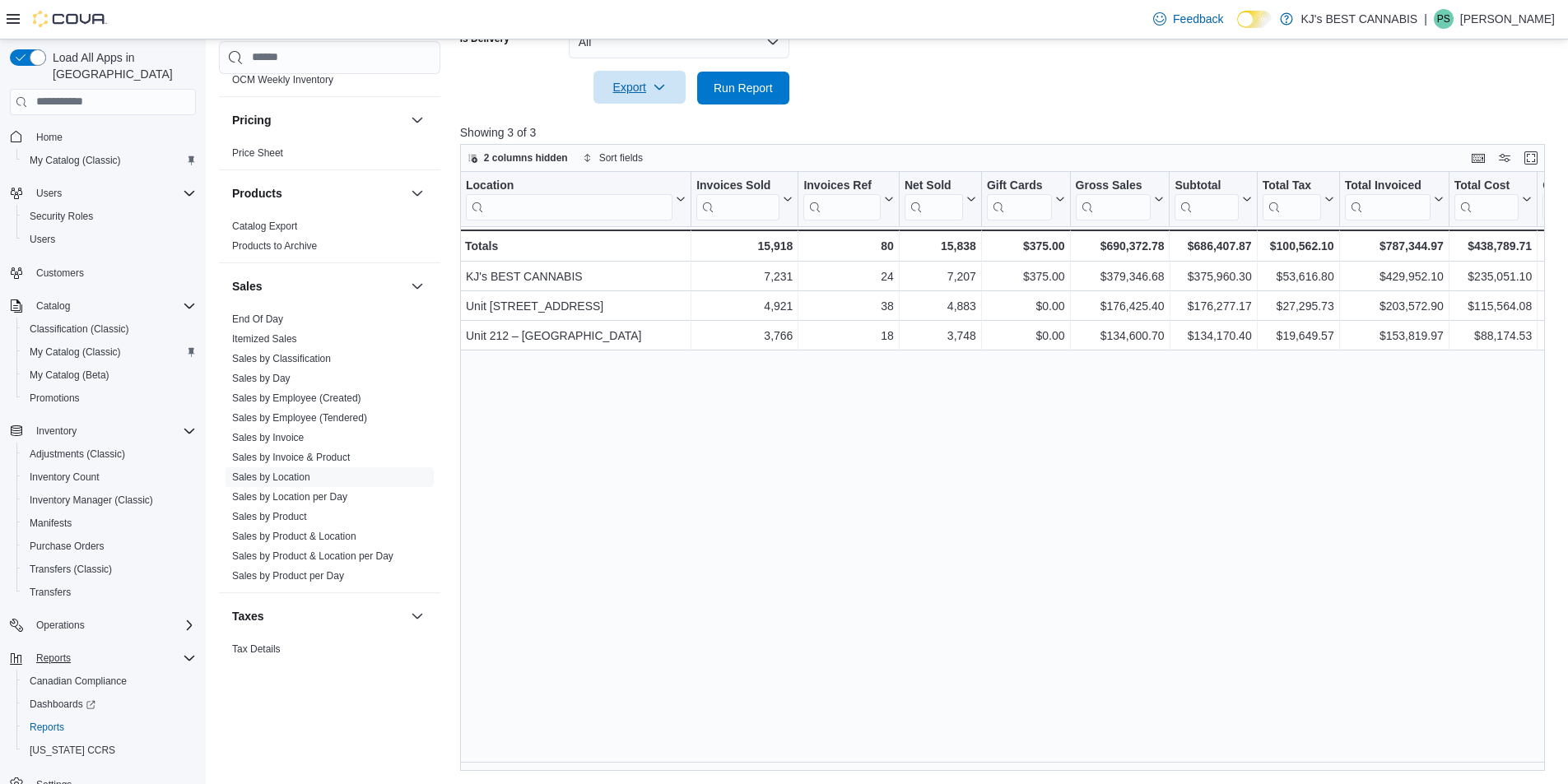
click at [497, 431] on div "Location Click to view column header actions Invoices Sold Click to view column…" at bounding box center [1008, 471] width 1096 height 599
drag, startPoint x: 562, startPoint y: 759, endPoint x: 620, endPoint y: 768, distance: 58.7
click at [620, 768] on div "Location Click to view column header actions Invoices Sold Click to view column…" at bounding box center [1008, 471] width 1096 height 599
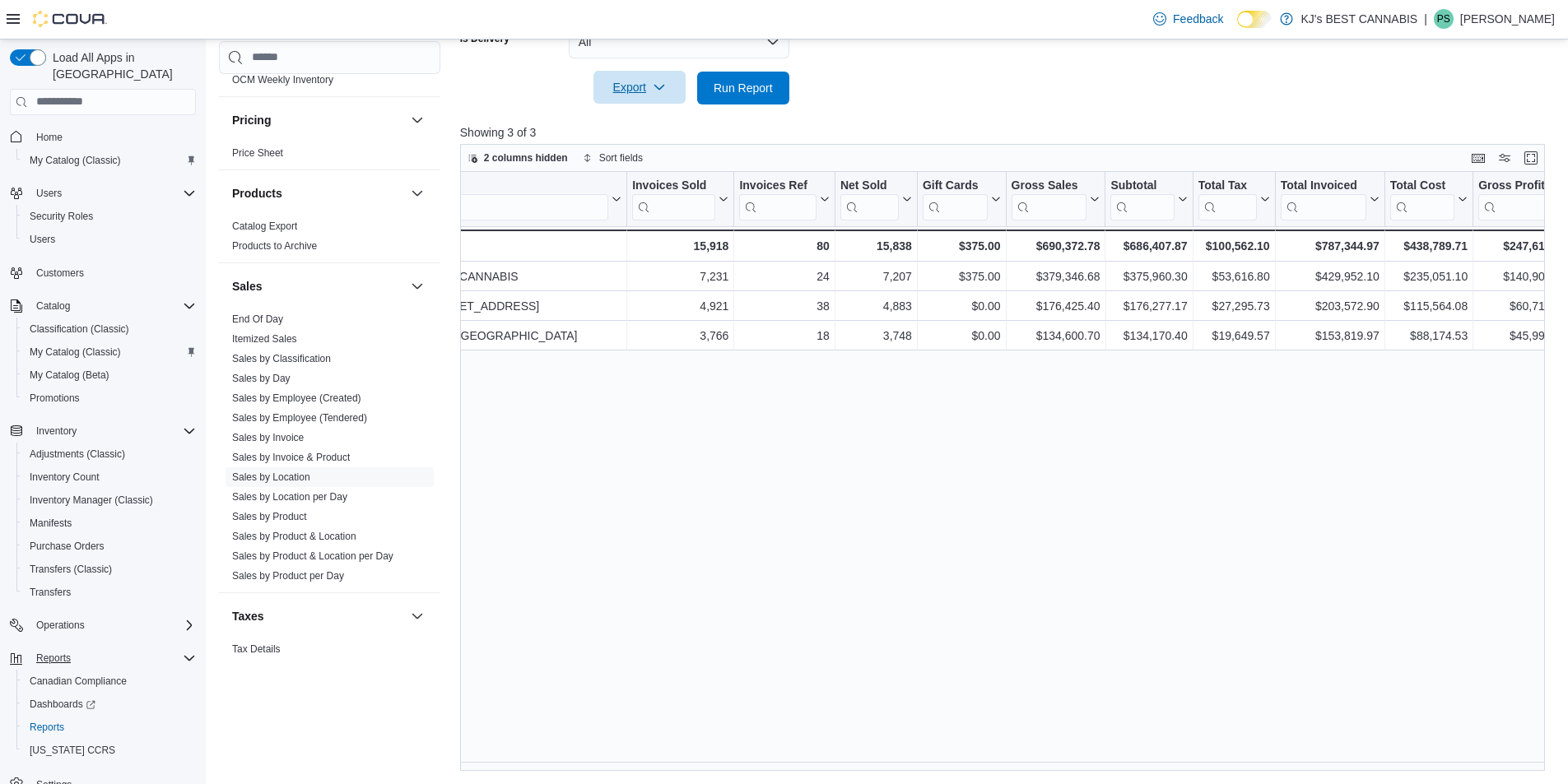
scroll to position [0, 0]
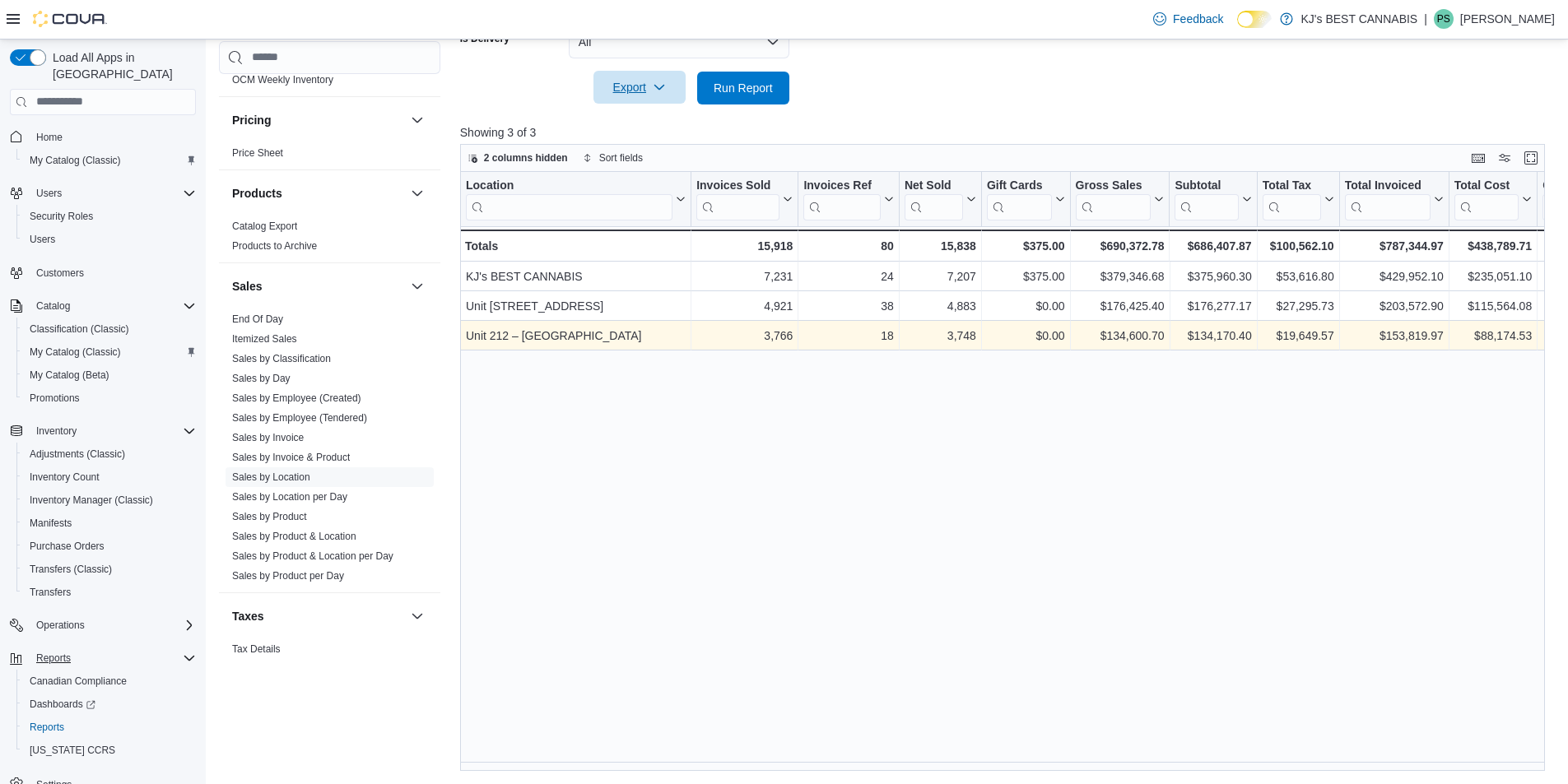
drag, startPoint x: 654, startPoint y: 338, endPoint x: 464, endPoint y: 336, distance: 190.0
click at [464, 336] on div "Unit 212 – [GEOGRAPHIC_DATA] - Location, [STREET_ADDRESS]" at bounding box center [576, 336] width 231 height 30
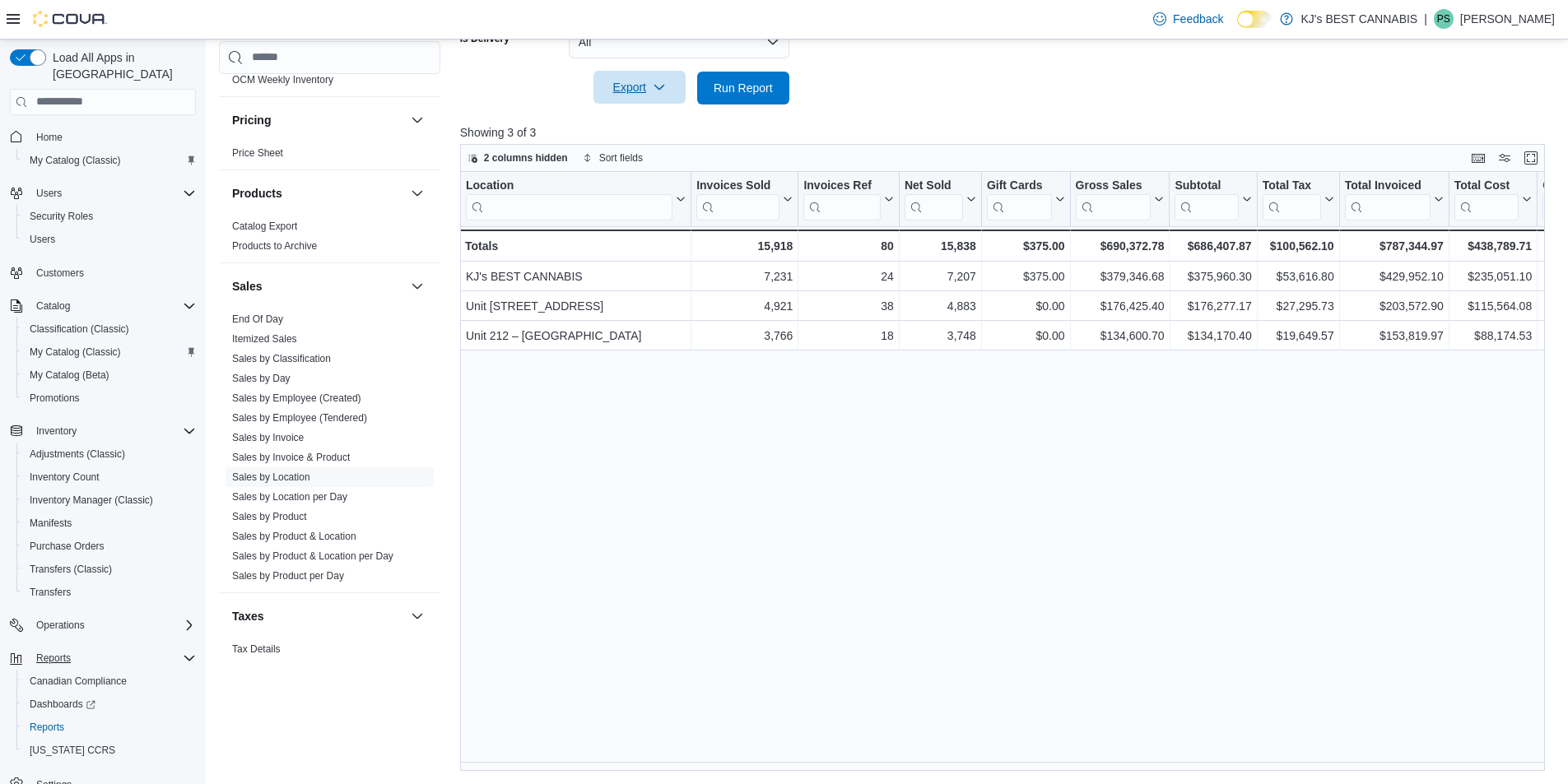
click at [579, 501] on div "Location Click to view column header actions Invoices Sold Click to view column…" at bounding box center [1008, 471] width 1096 height 599
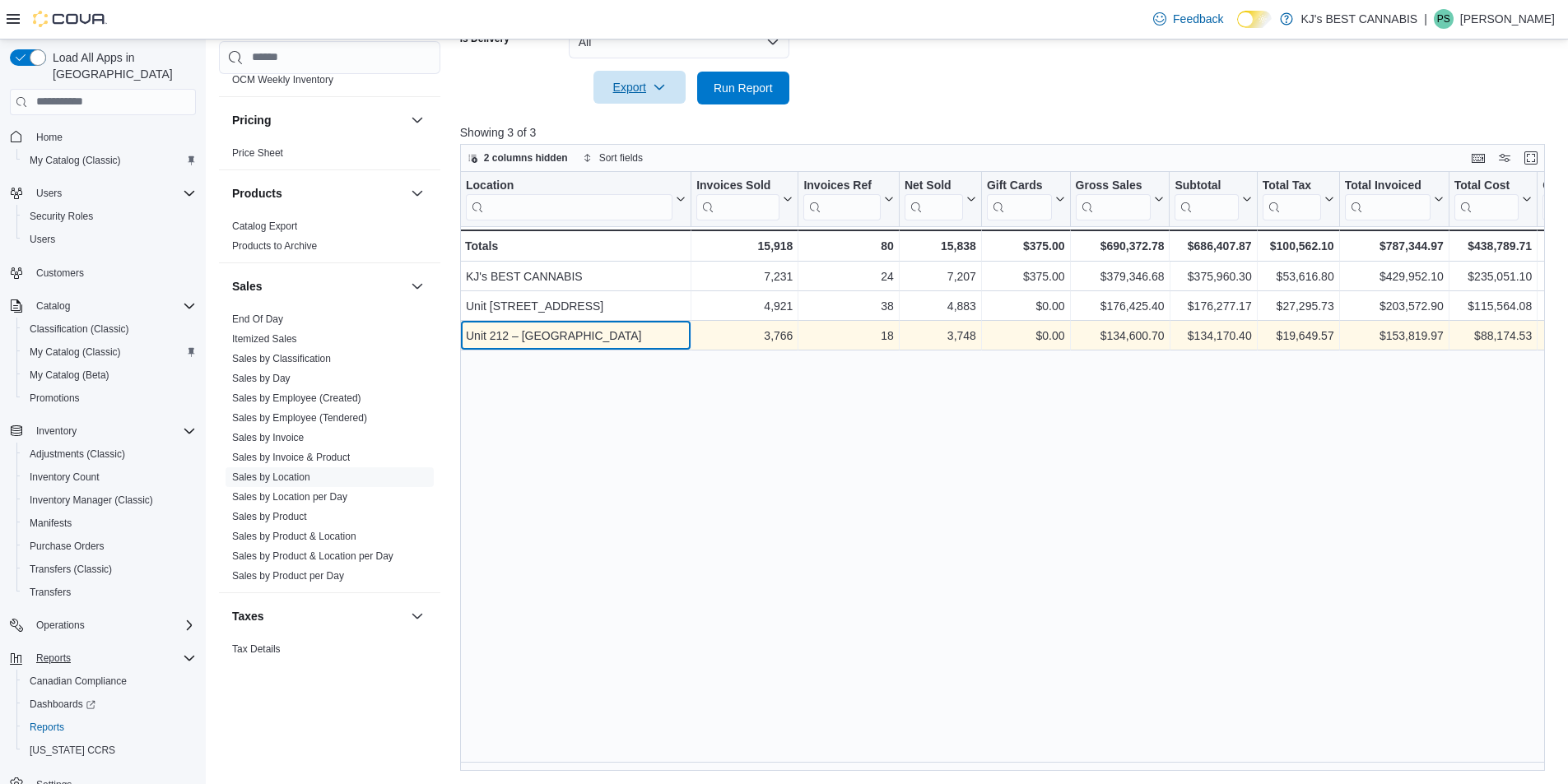
drag, startPoint x: 658, startPoint y: 333, endPoint x: 469, endPoint y: 333, distance: 189.0
click at [469, 333] on div "Unit 212 – [GEOGRAPHIC_DATA]" at bounding box center [576, 336] width 220 height 20
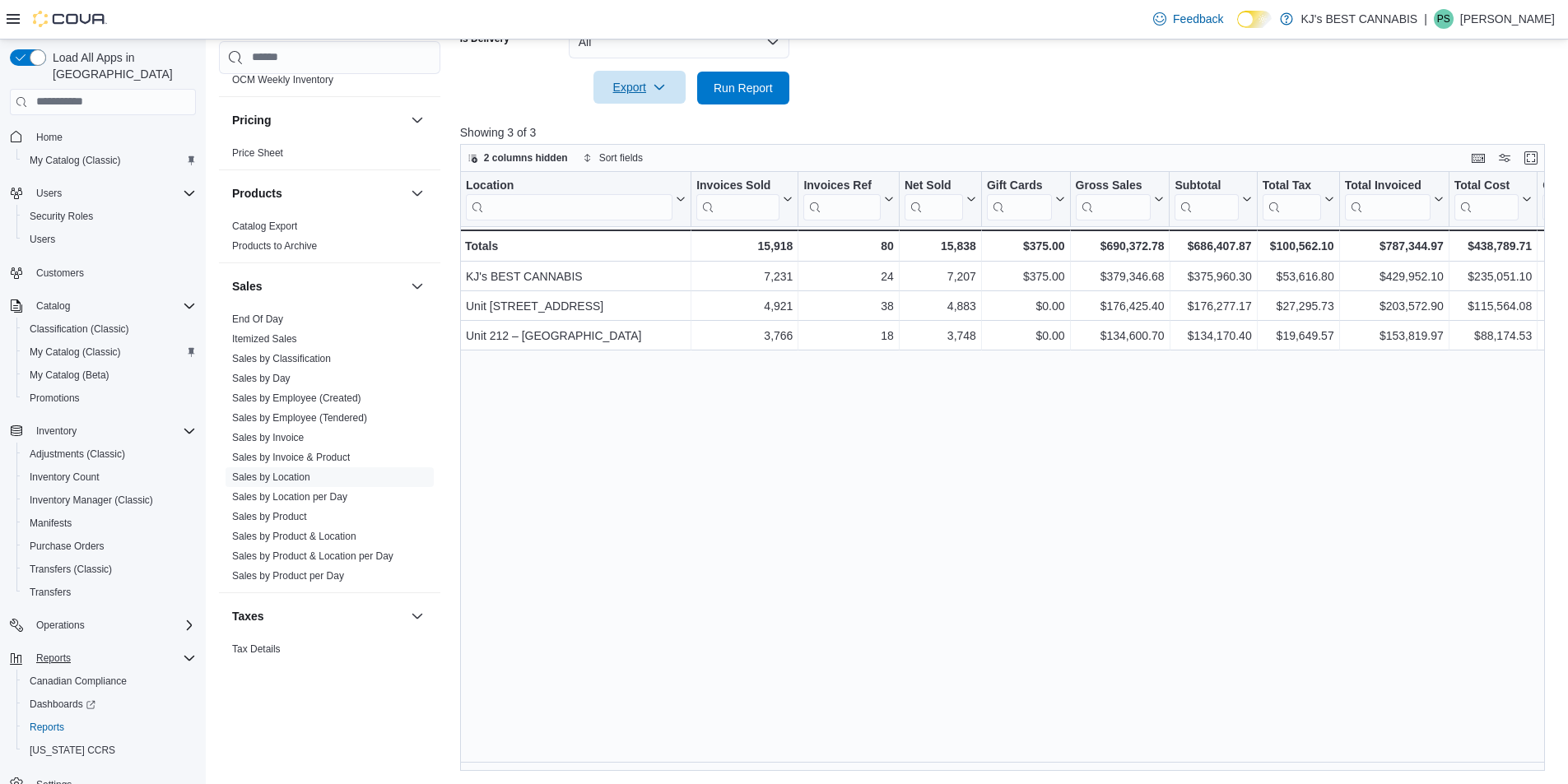
click at [495, 395] on div "Location Click to view column header actions Invoices Sold Click to view column…" at bounding box center [1008, 471] width 1096 height 599
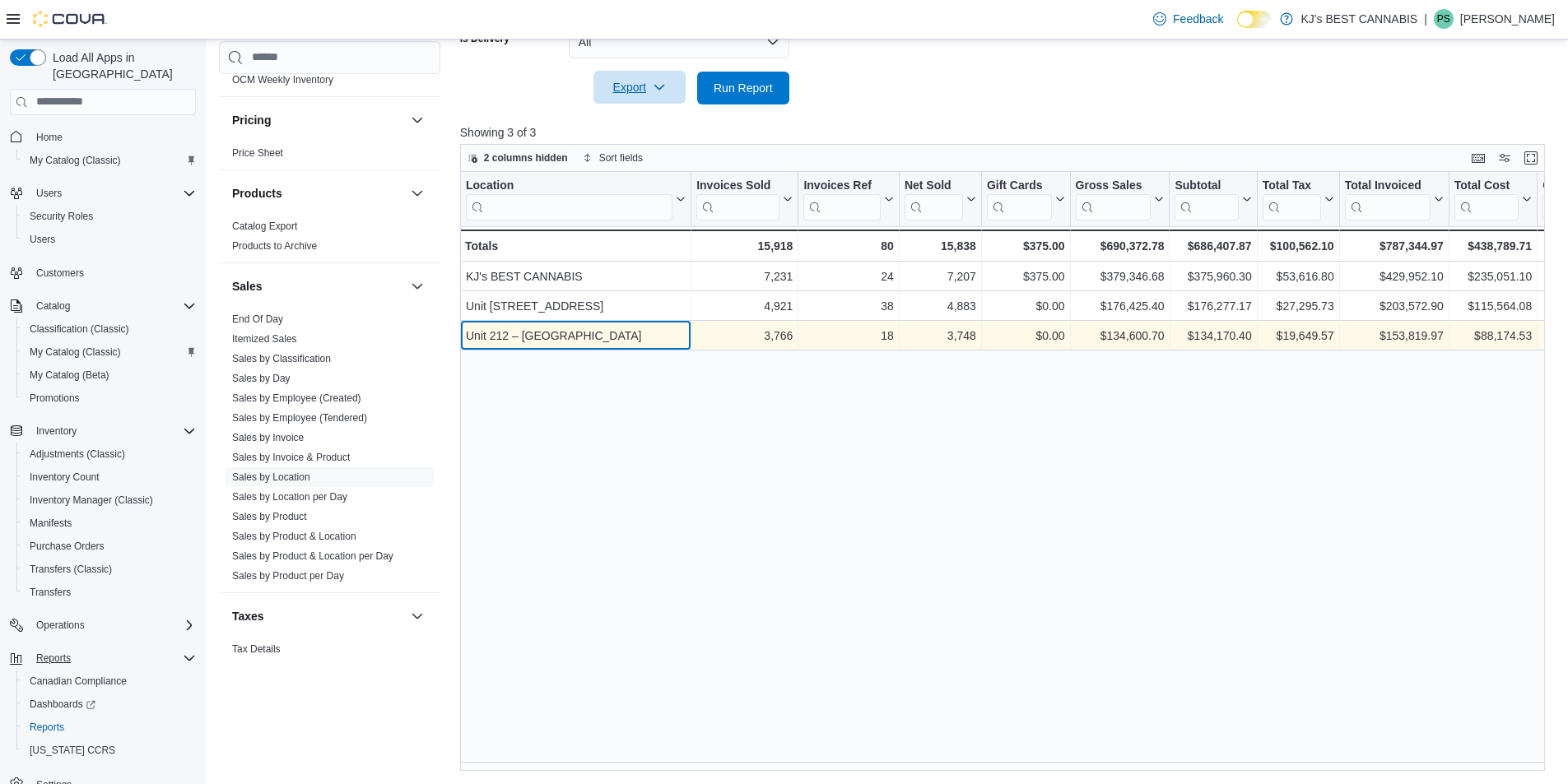
drag, startPoint x: 647, startPoint y: 337, endPoint x: 461, endPoint y: 346, distance: 186.2
click at [461, 346] on div "Unit 212 – [GEOGRAPHIC_DATA] - Location, [STREET_ADDRESS]" at bounding box center [576, 336] width 231 height 30
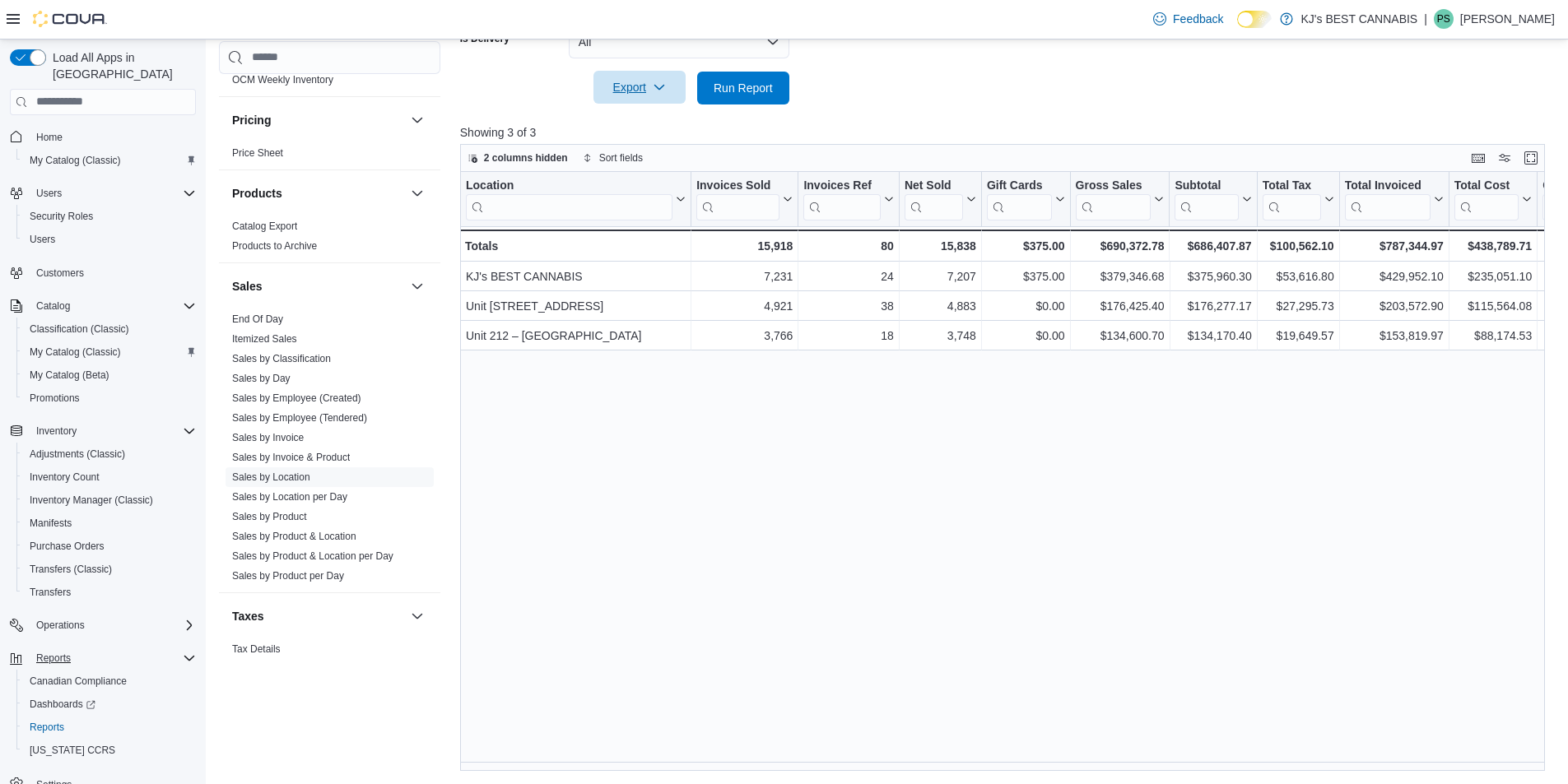
click at [494, 411] on div "Location Click to view column header actions Invoices Sold Click to view column…" at bounding box center [1008, 471] width 1096 height 599
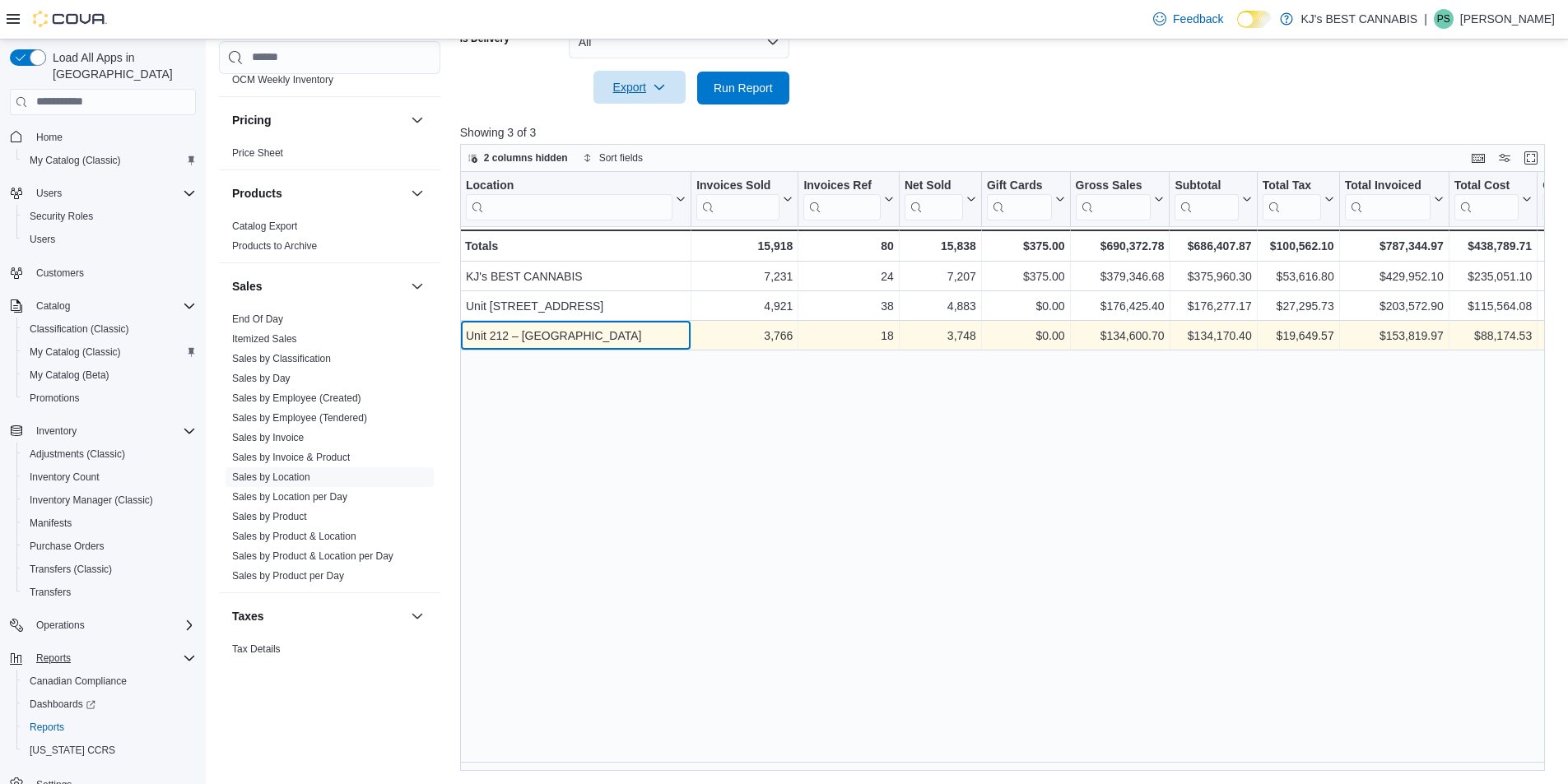
drag, startPoint x: 656, startPoint y: 337, endPoint x: 463, endPoint y: 333, distance: 193.0
click at [463, 333] on div "Unit 212 – [GEOGRAPHIC_DATA] - Location, [STREET_ADDRESS]" at bounding box center [576, 336] width 231 height 30
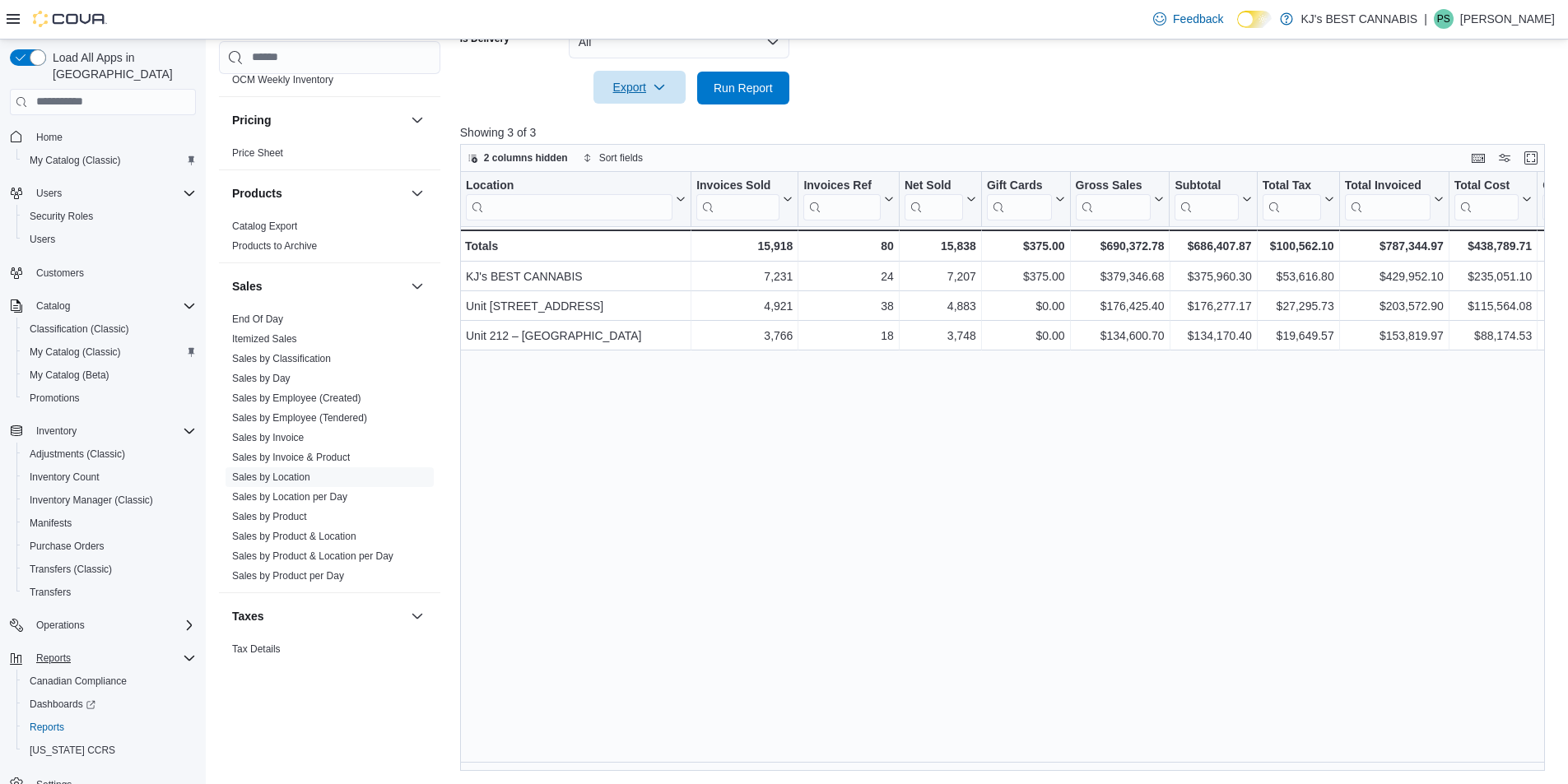
click at [708, 561] on div "Location Click to view column header actions Invoices Sold Click to view column…" at bounding box center [1008, 471] width 1096 height 599
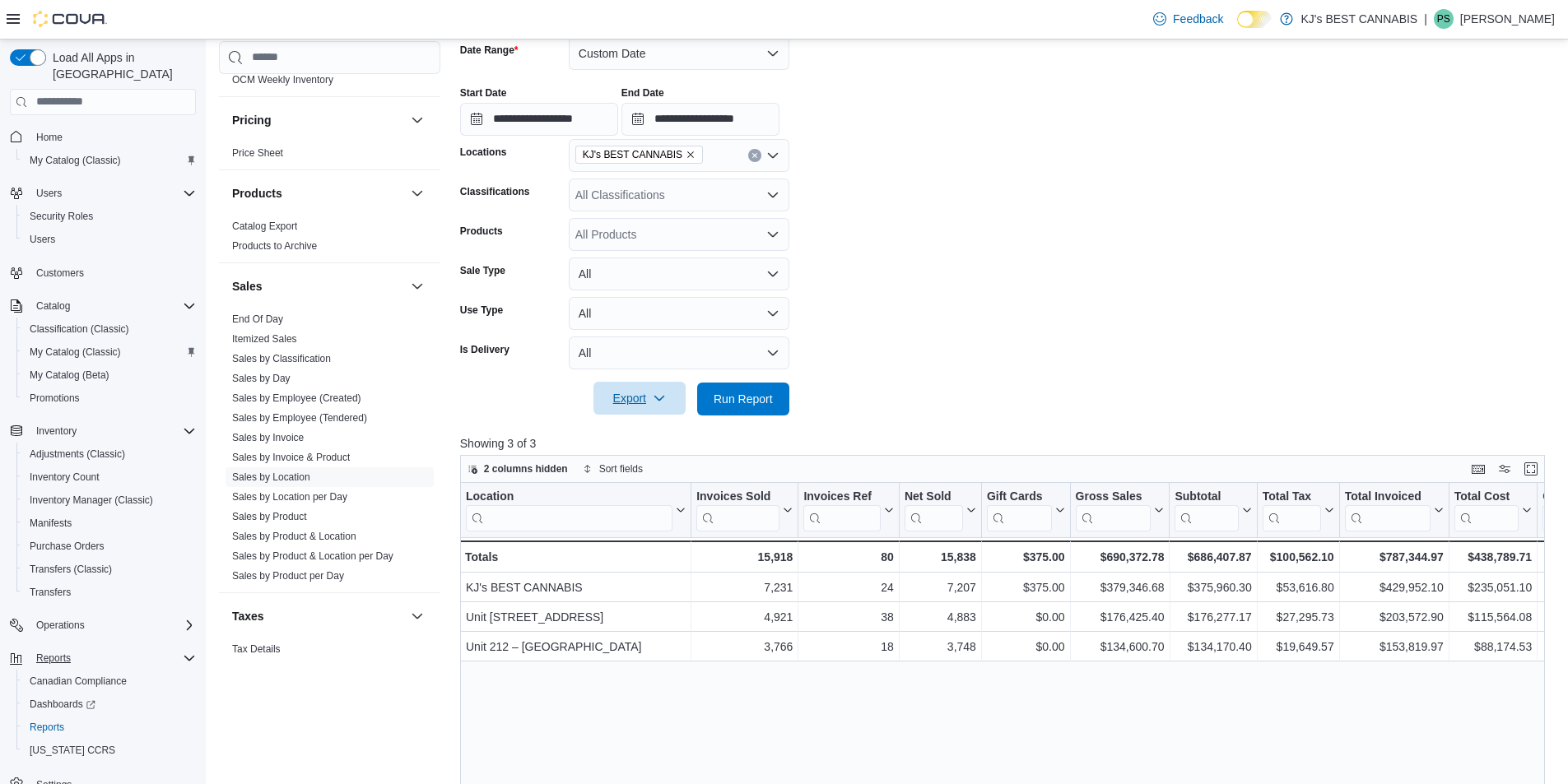
scroll to position [157, 0]
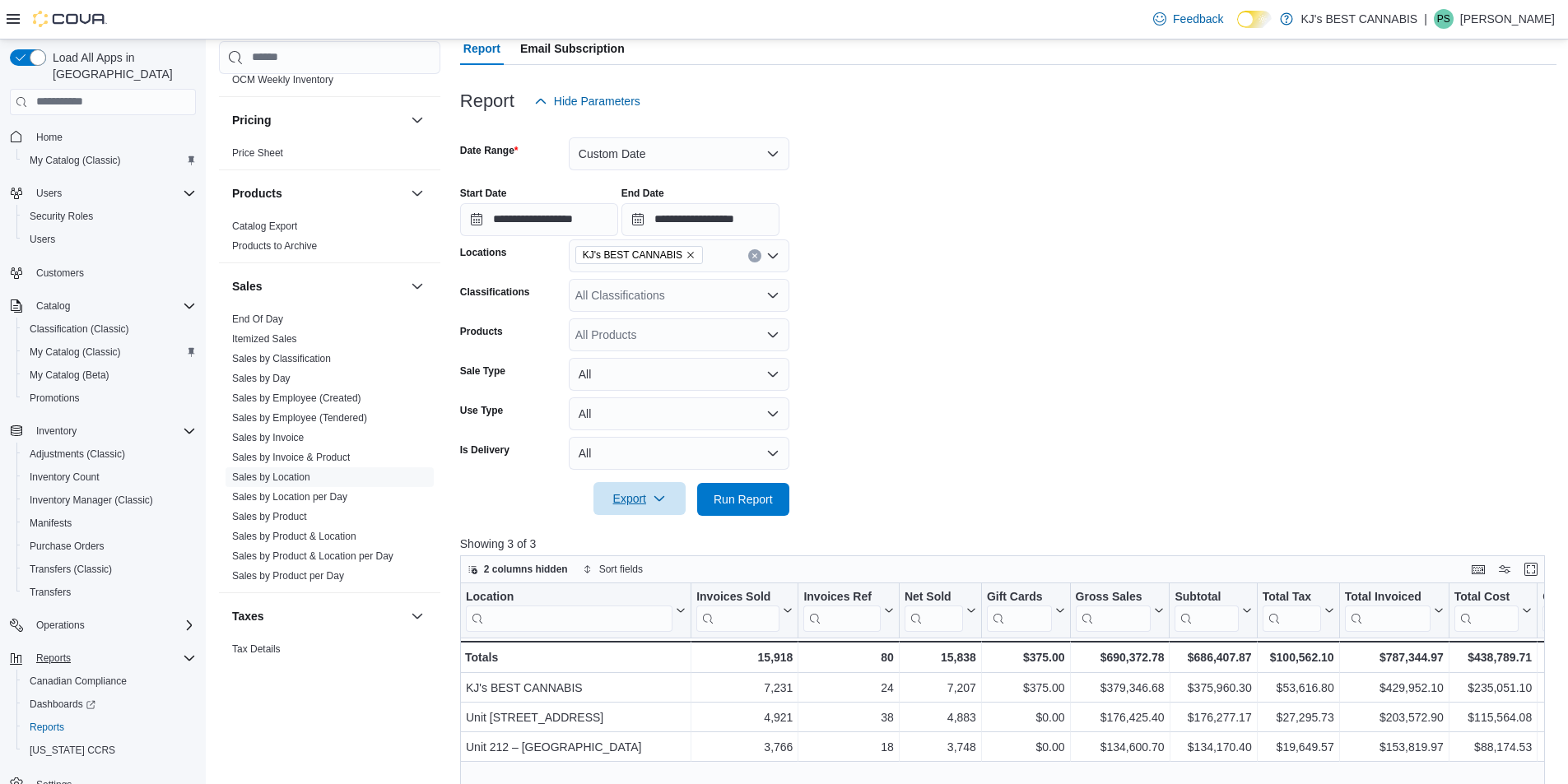
click at [1056, 440] on form "**********" at bounding box center [1008, 317] width 1096 height 399
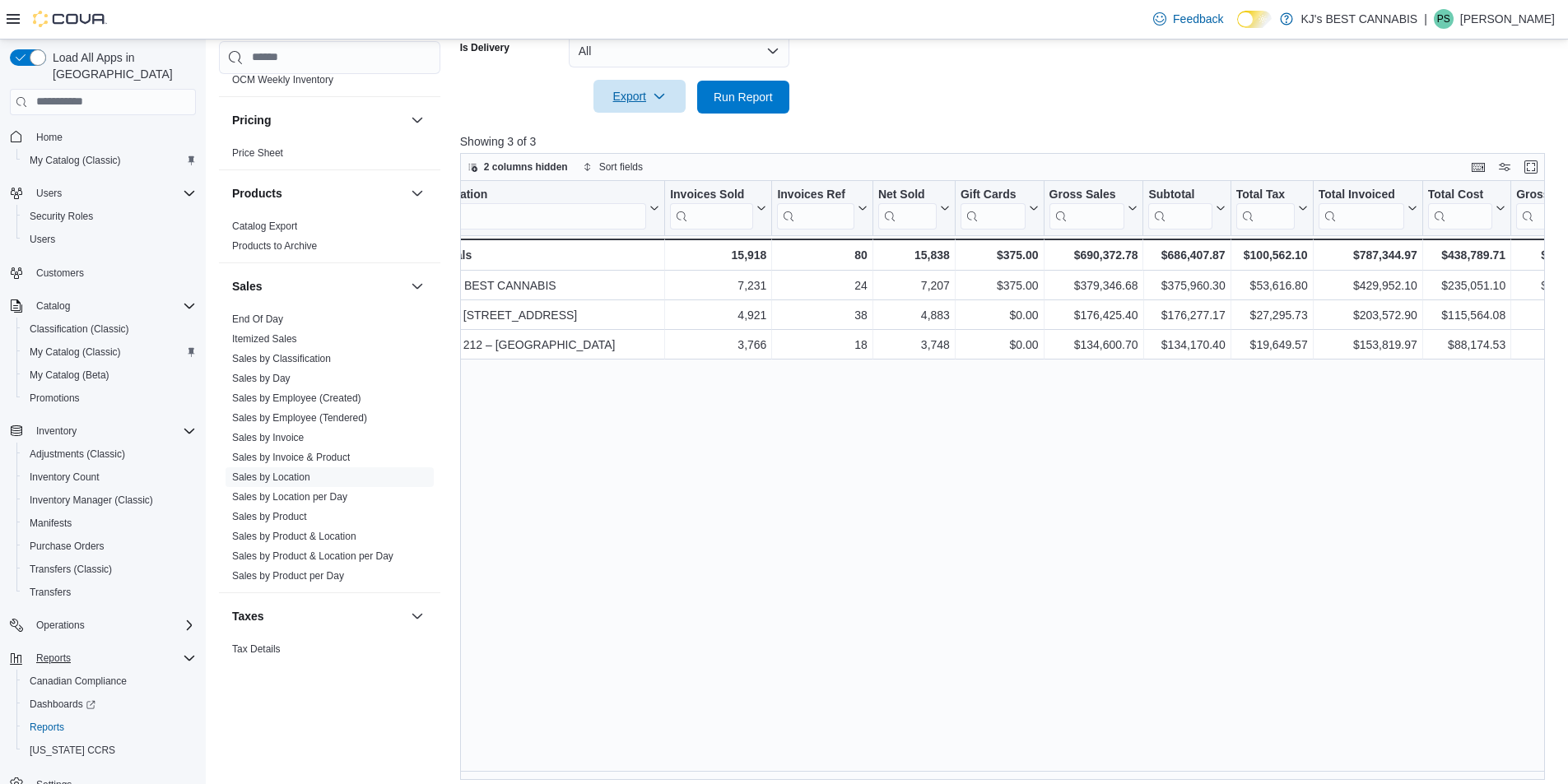
scroll to position [0, 0]
